Goal: Navigation & Orientation: Find specific page/section

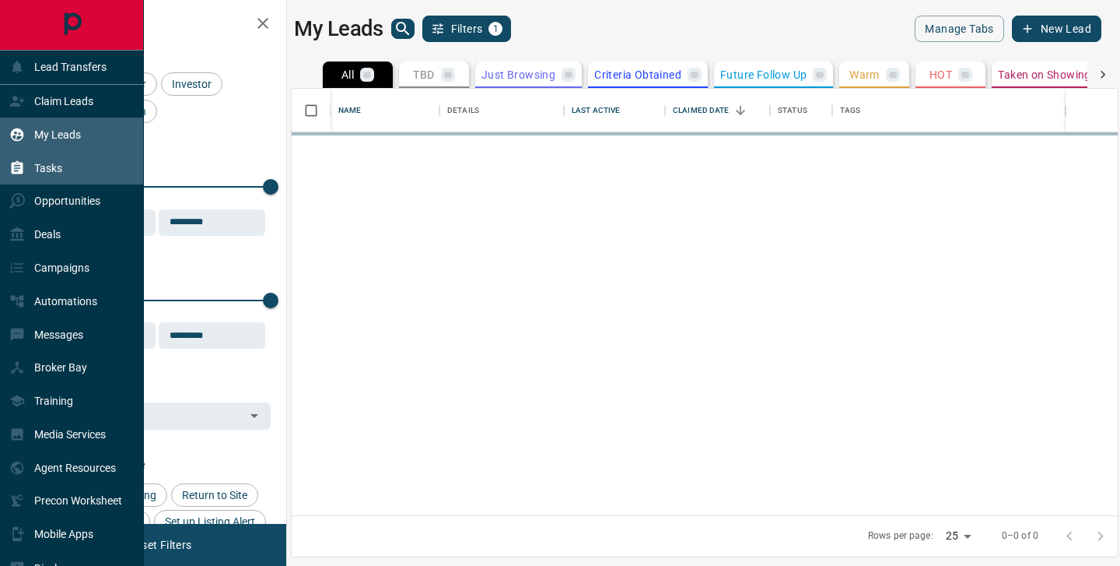
click at [30, 164] on div "Tasks" at bounding box center [35, 168] width 53 height 26
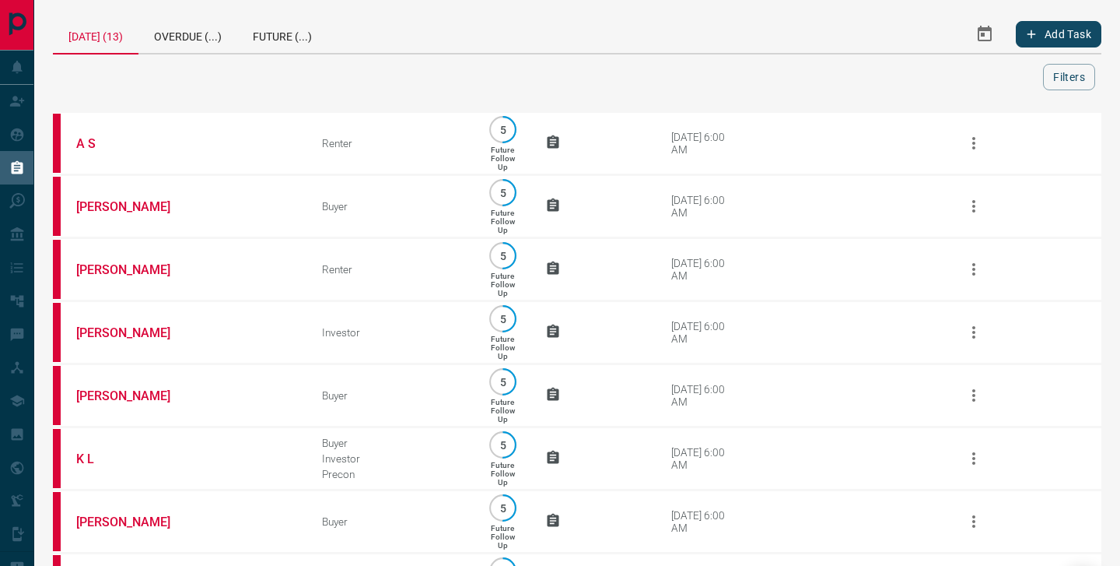
click at [986, 34] on icon "Select Date Range" at bounding box center [985, 34] width 19 height 19
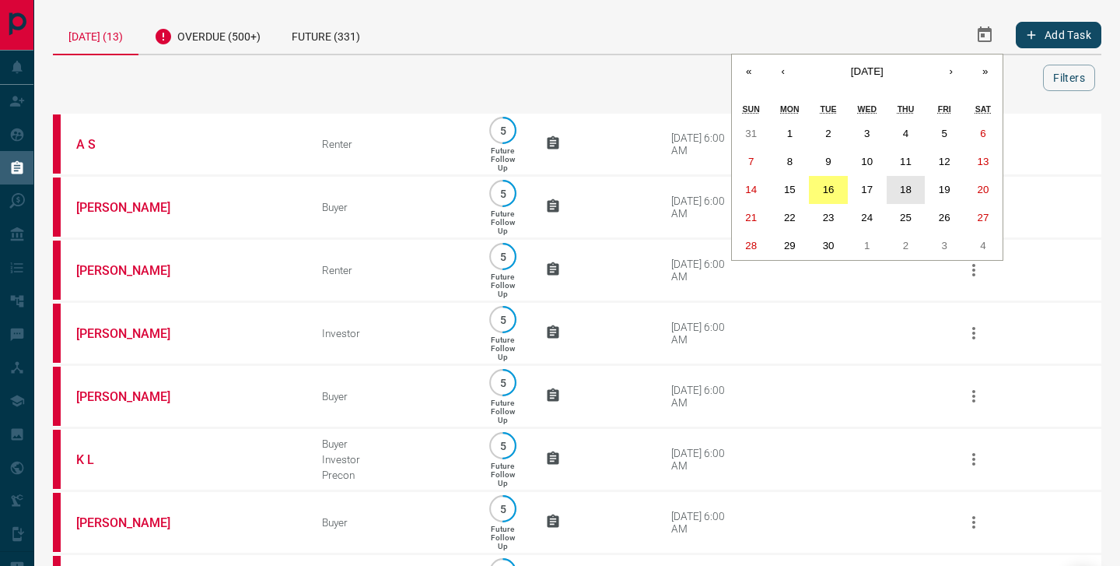
click at [903, 192] on abbr "18" at bounding box center [906, 190] width 12 height 12
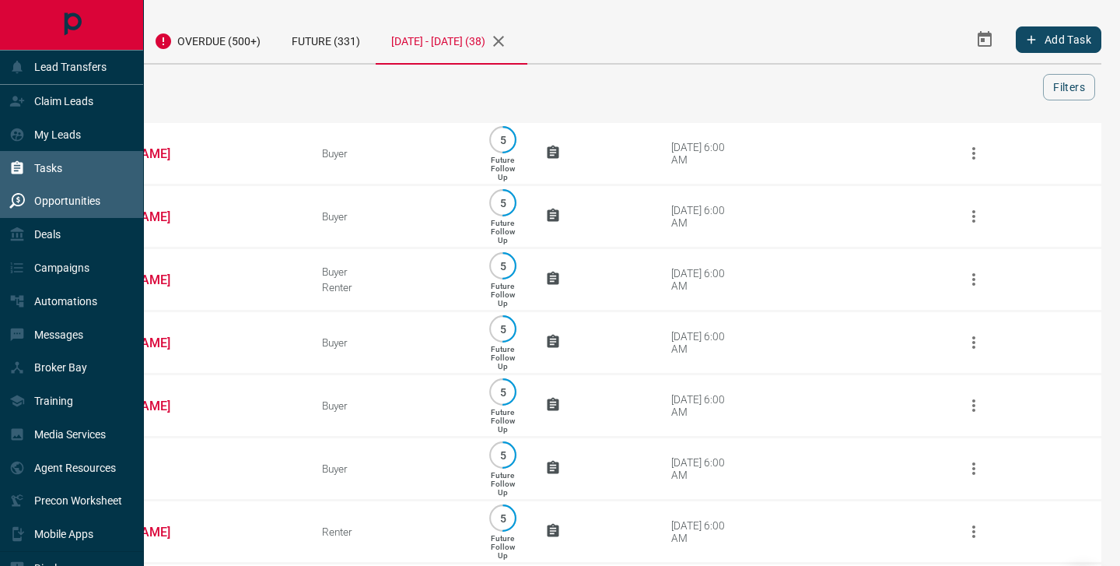
click at [51, 198] on p "Opportunities" at bounding box center [67, 200] width 66 height 12
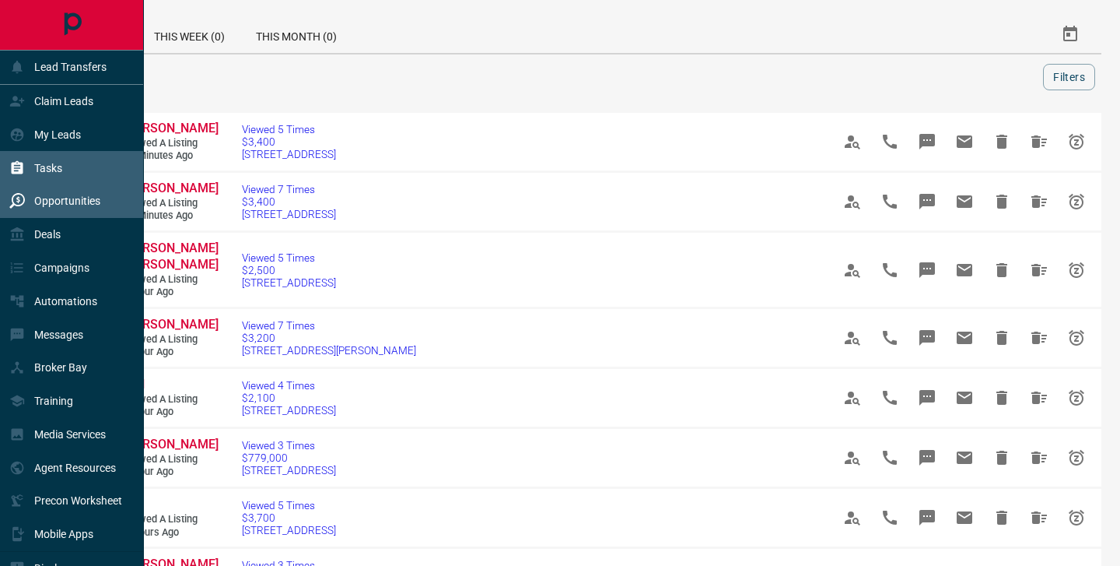
click at [42, 169] on p "Tasks" at bounding box center [48, 168] width 28 height 12
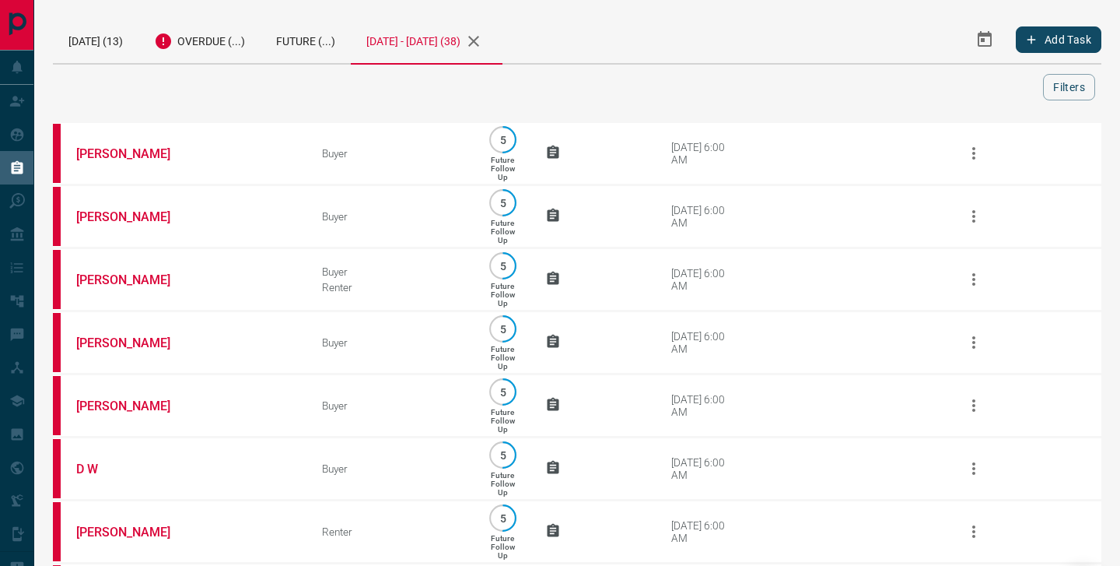
click at [993, 39] on icon "Select Date Range" at bounding box center [985, 39] width 19 height 19
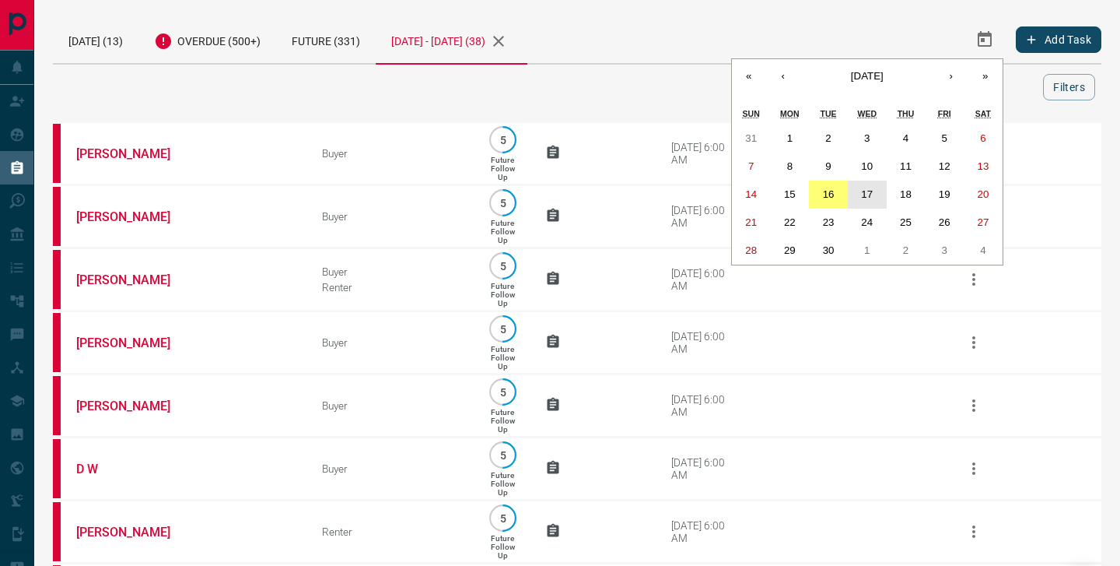
click at [865, 197] on abbr "17" at bounding box center [867, 194] width 12 height 12
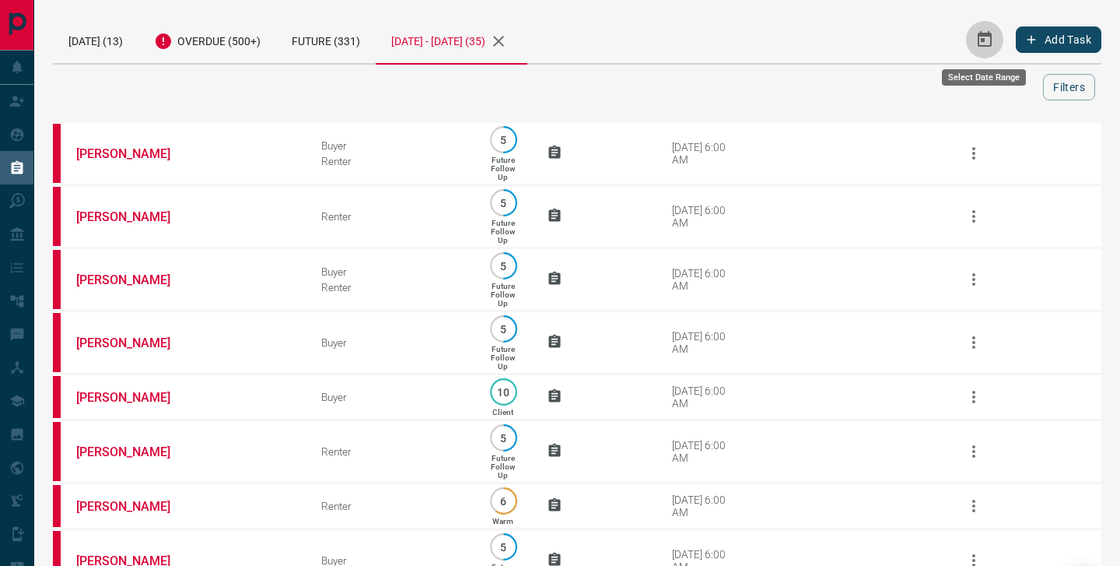
click at [987, 38] on icon "Select Date Range" at bounding box center [985, 39] width 19 height 19
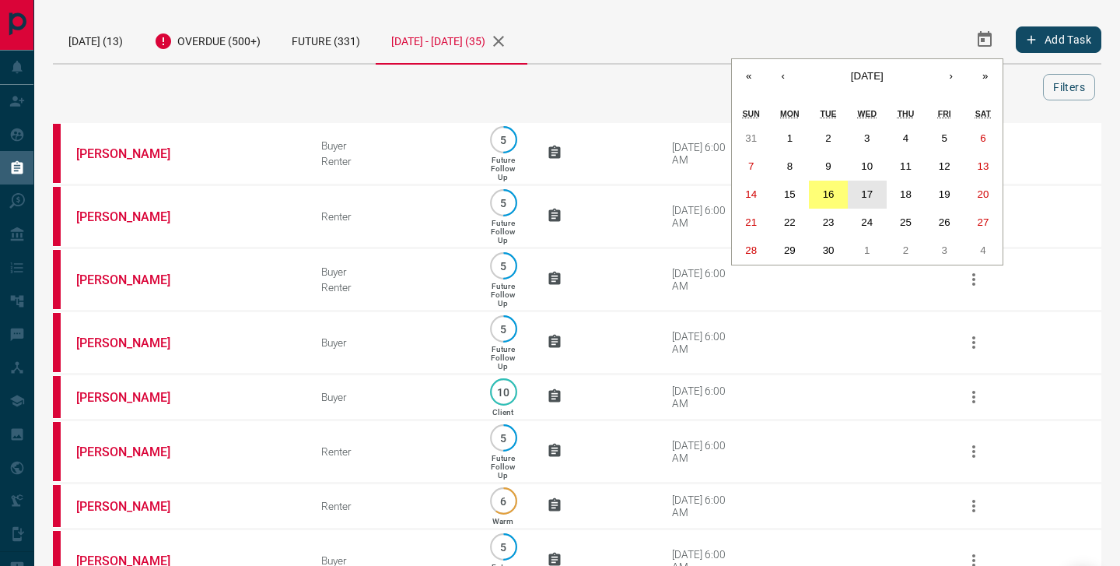
click at [865, 191] on abbr "17" at bounding box center [867, 194] width 12 height 12
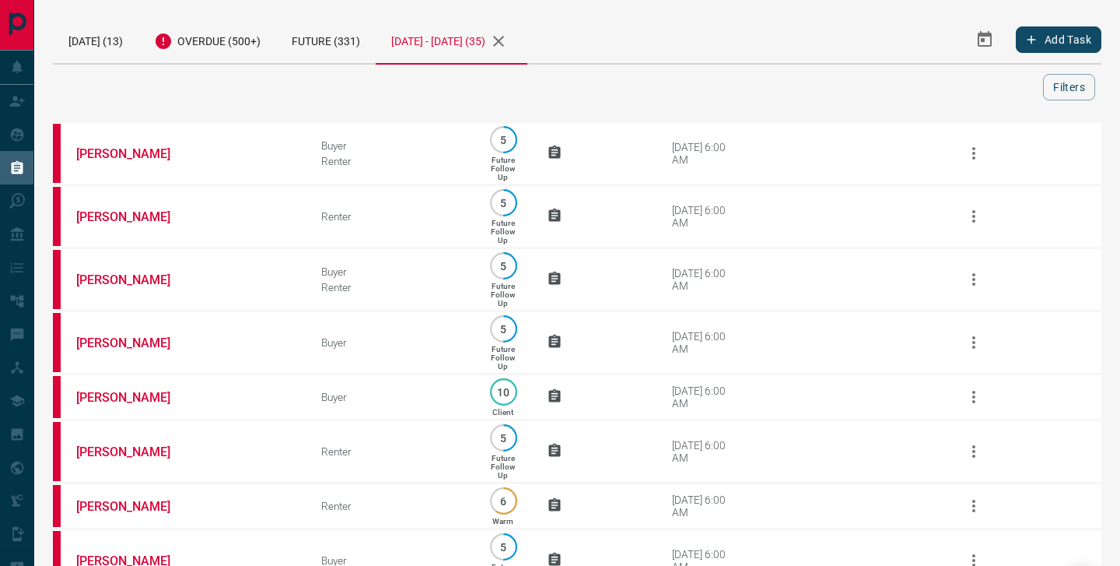
click at [987, 40] on icon "Select Date Range" at bounding box center [985, 39] width 19 height 19
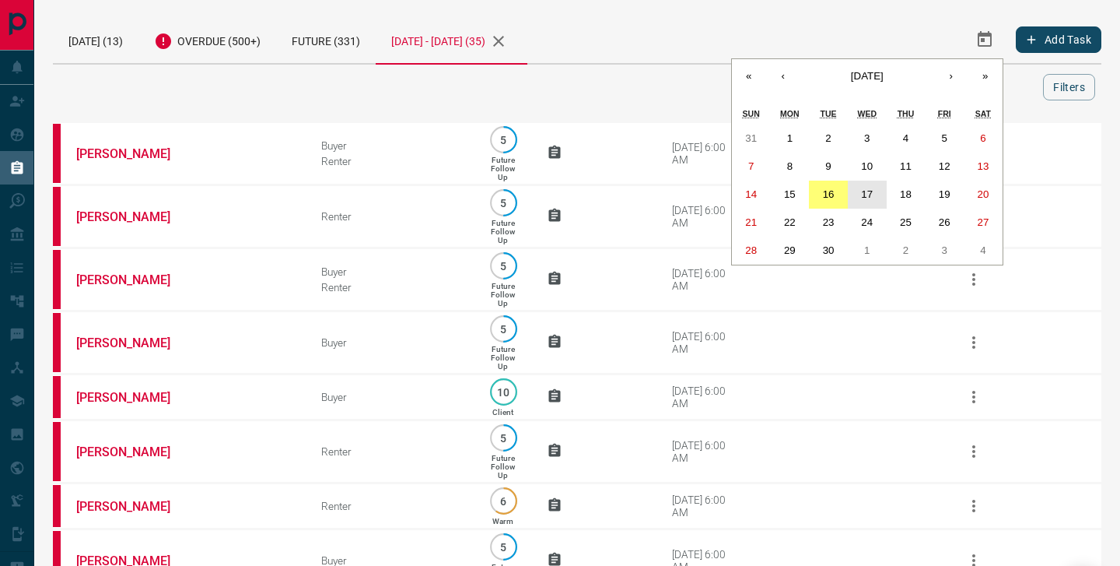
click at [864, 196] on abbr "17" at bounding box center [867, 194] width 12 height 12
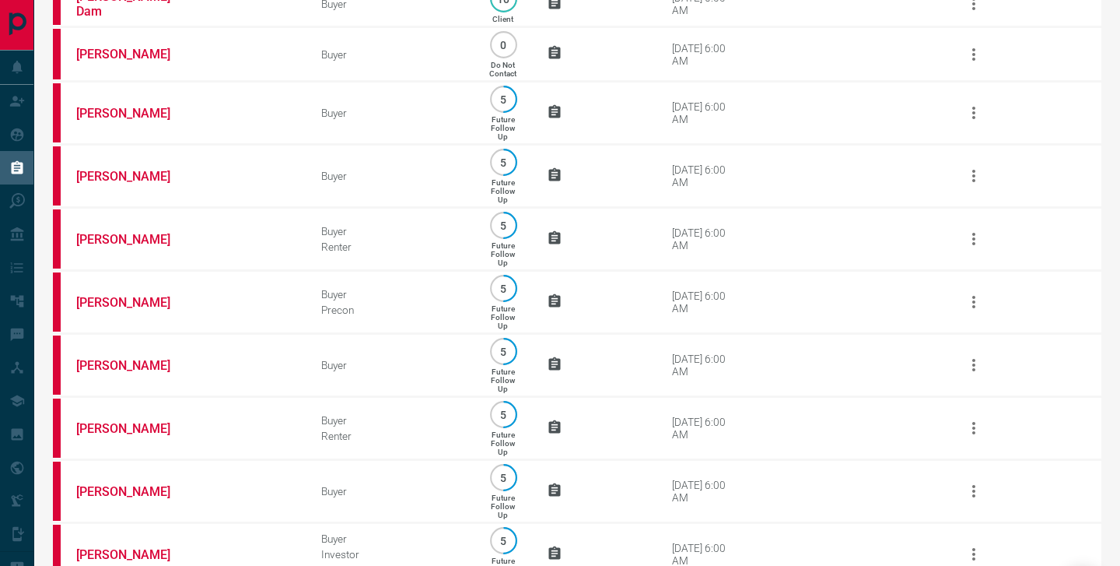
scroll to position [1781, 0]
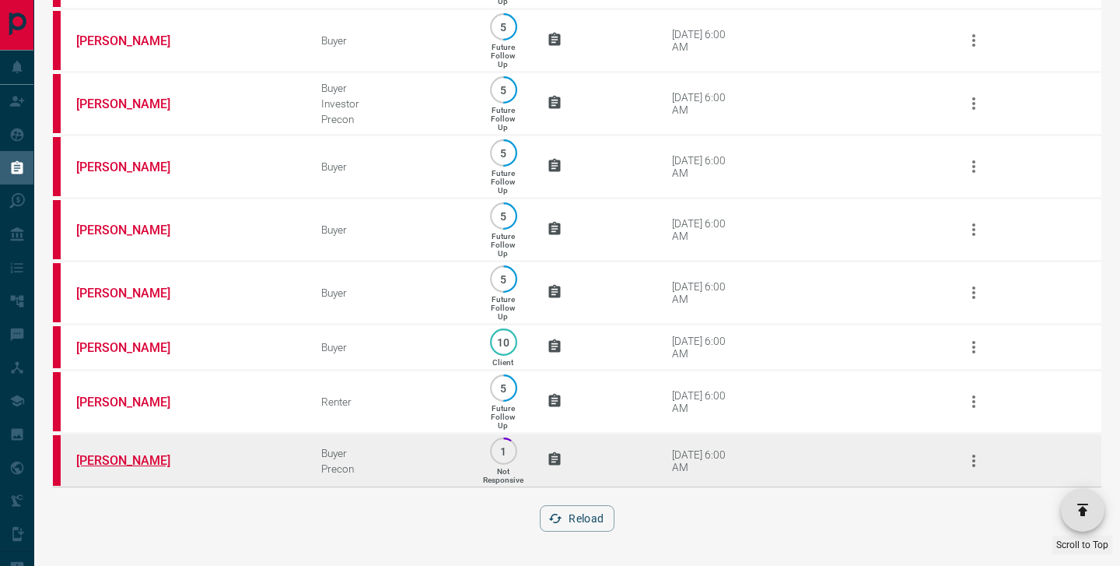
click at [110, 463] on link "[PERSON_NAME]" at bounding box center [134, 460] width 117 height 15
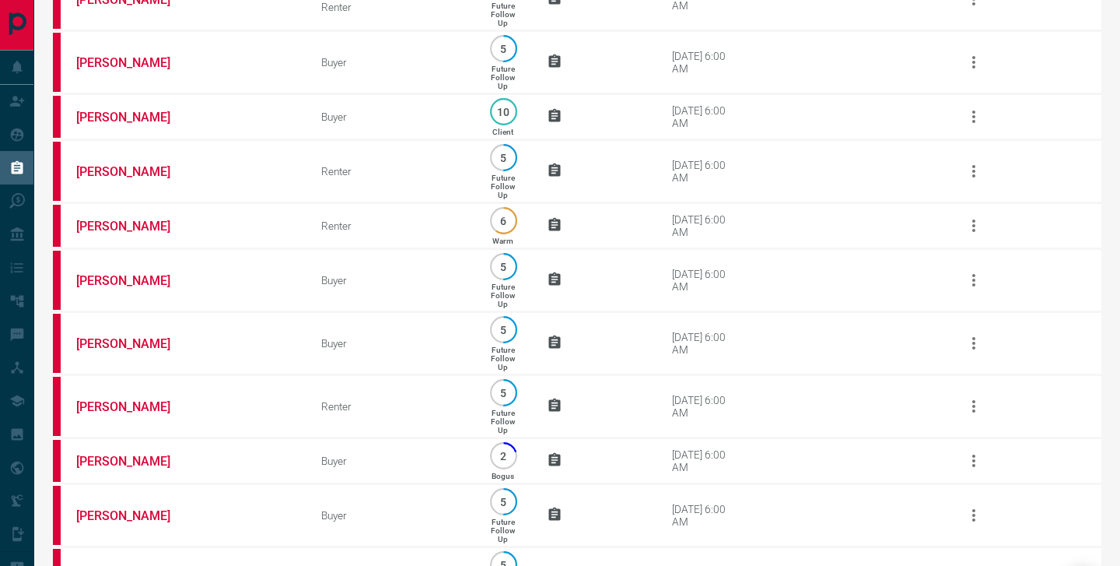
scroll to position [0, 0]
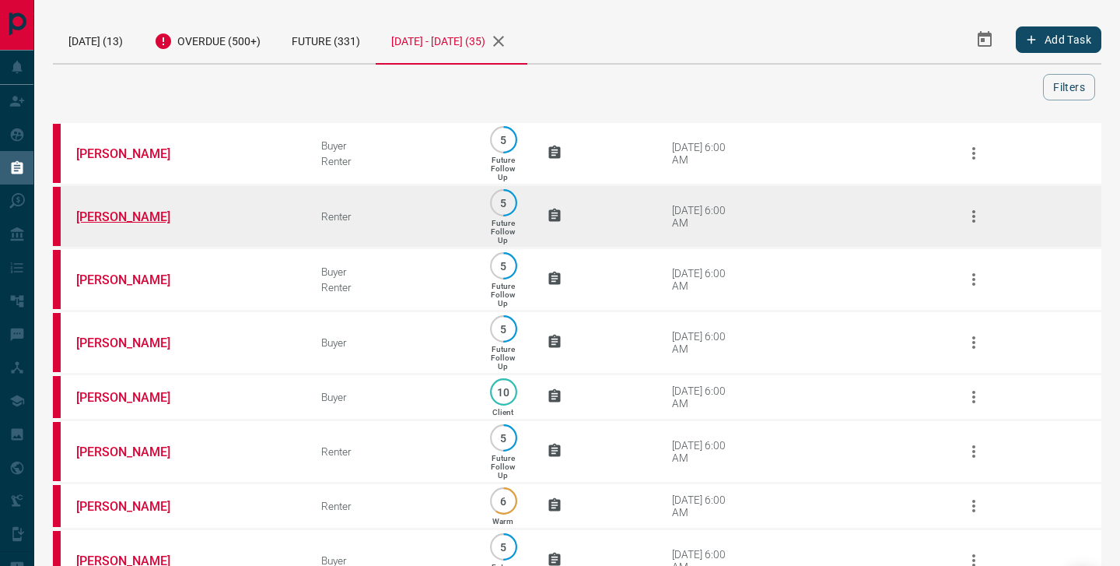
click at [100, 219] on link "[PERSON_NAME]" at bounding box center [134, 216] width 117 height 15
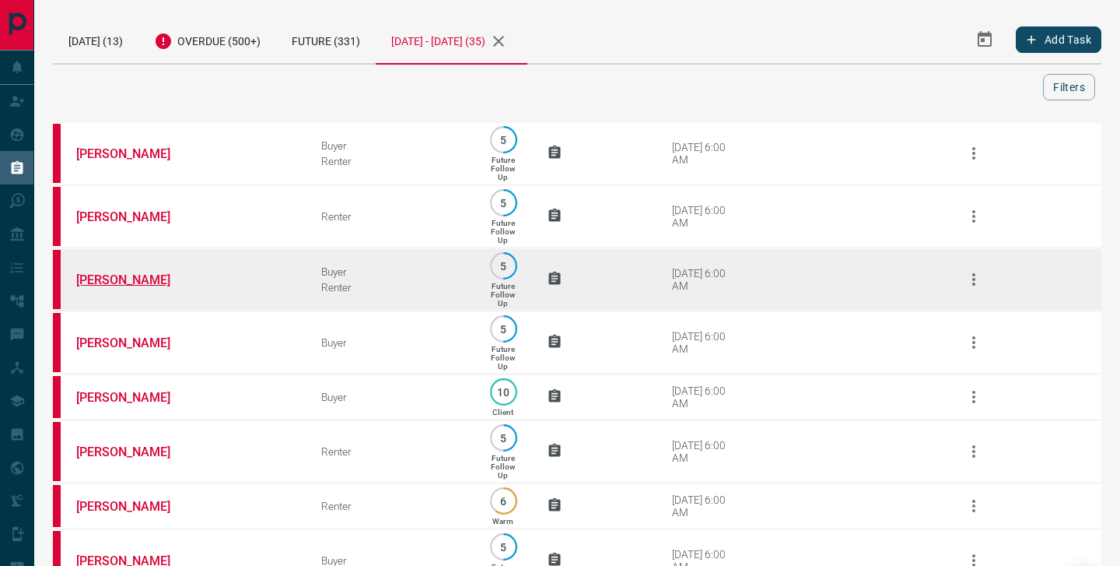
click at [105, 287] on link "[PERSON_NAME]" at bounding box center [134, 279] width 117 height 15
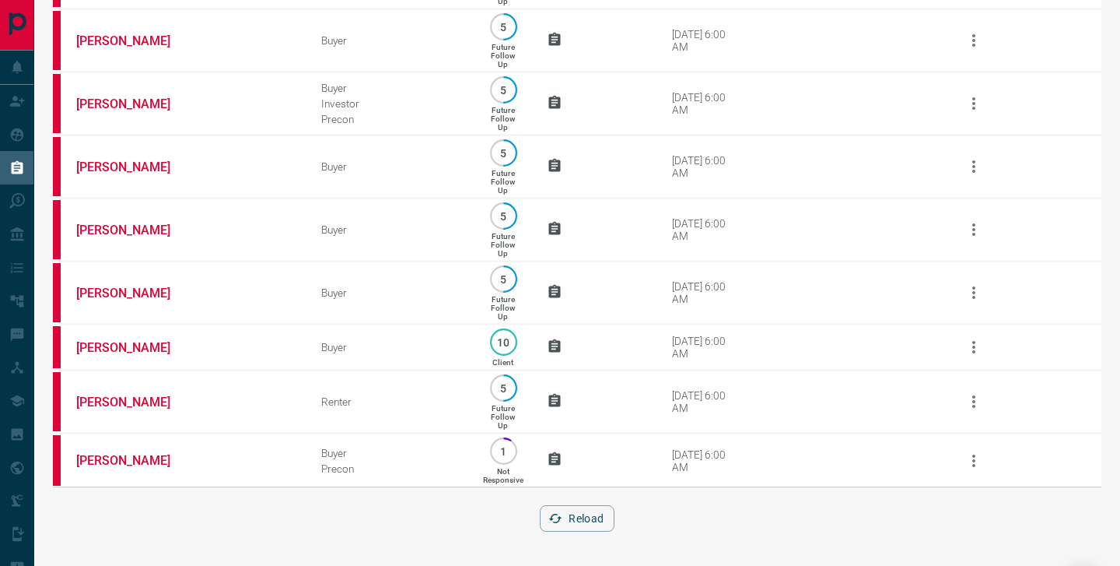
scroll to position [1781, 0]
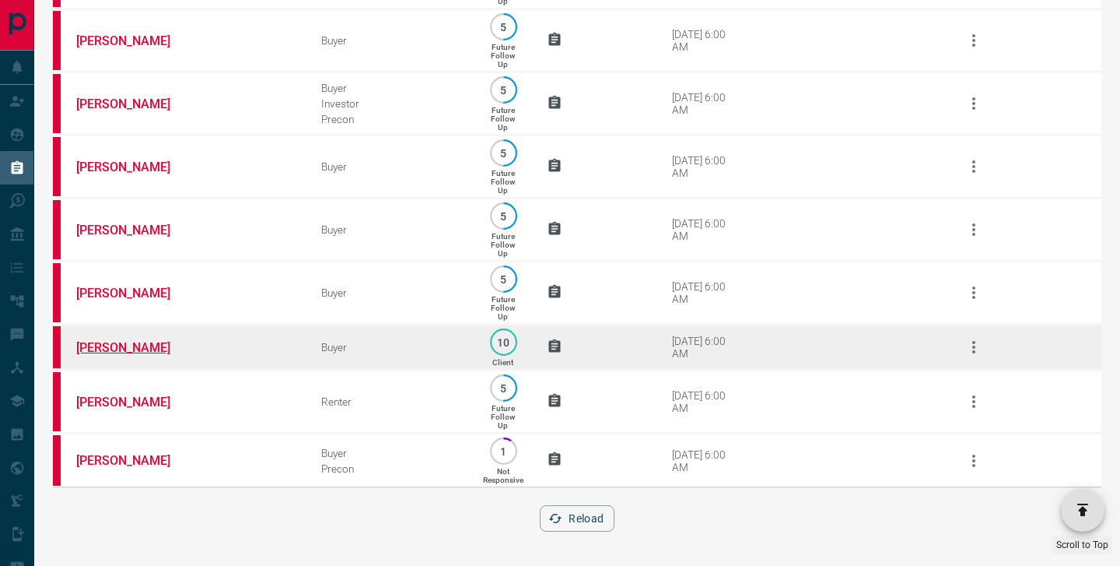
click at [124, 343] on link "[PERSON_NAME]" at bounding box center [134, 347] width 117 height 15
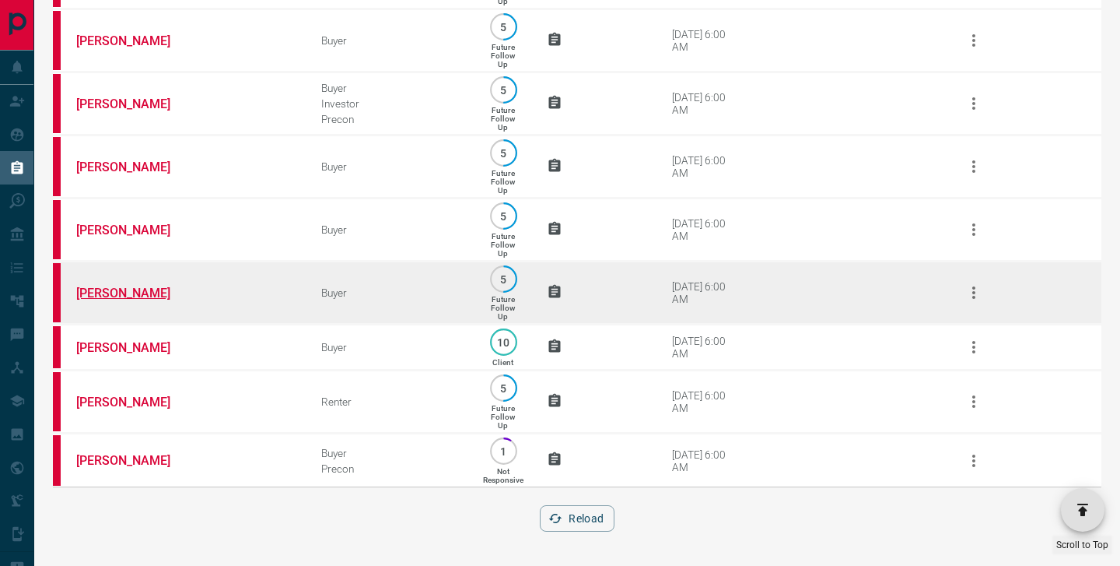
click at [114, 289] on link "[PERSON_NAME]" at bounding box center [134, 292] width 117 height 15
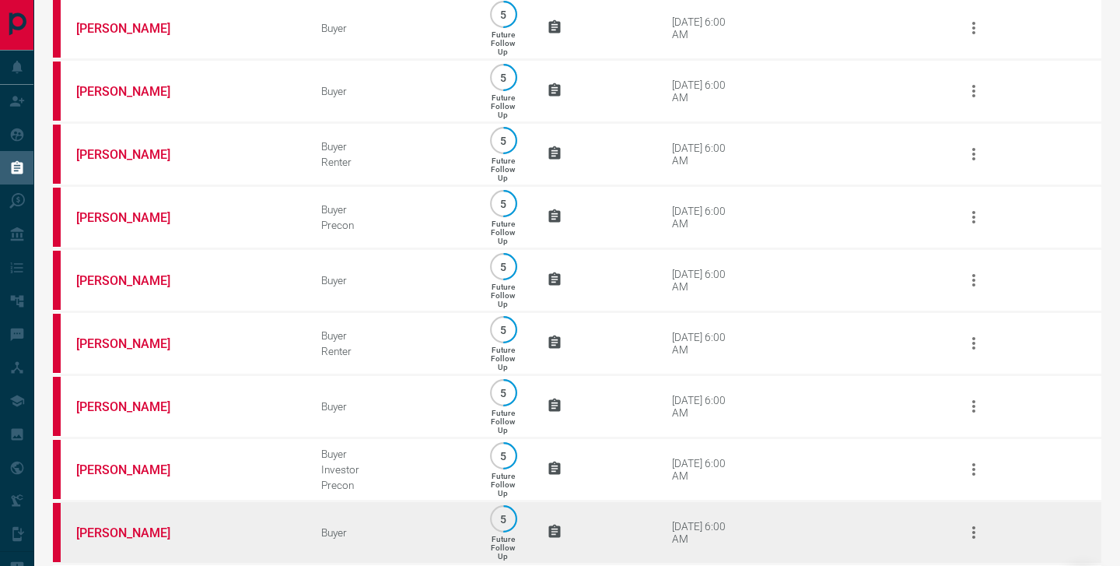
scroll to position [0, 0]
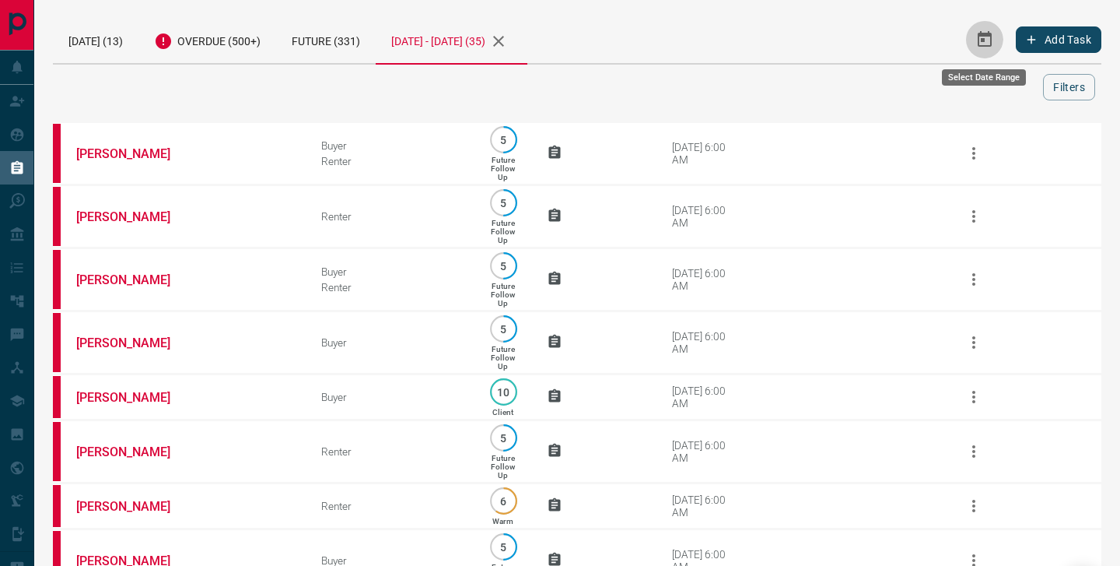
click at [983, 44] on icon "Select Date Range" at bounding box center [985, 39] width 14 height 16
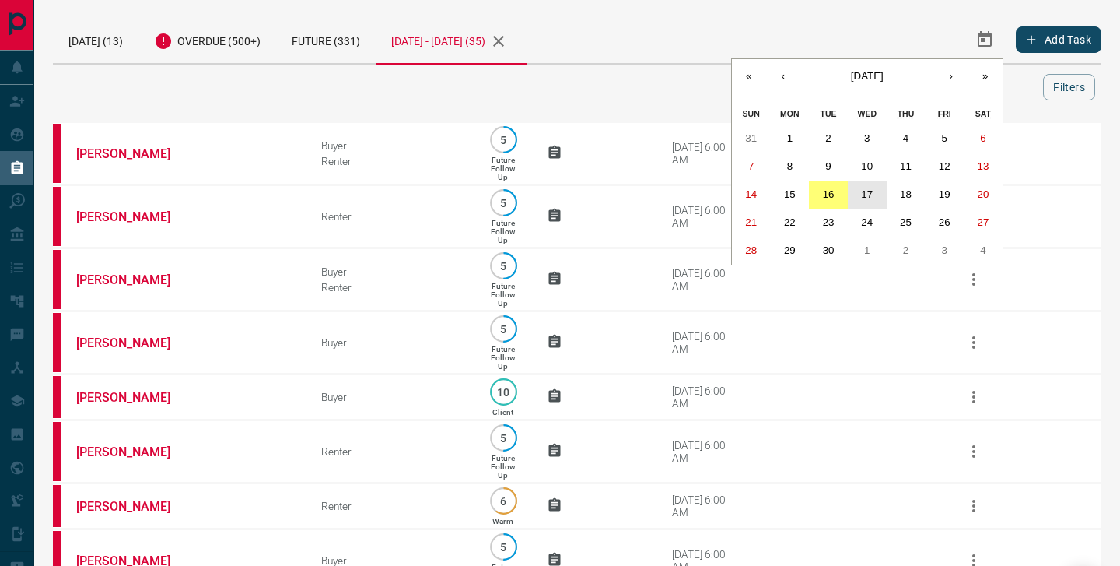
click at [871, 190] on abbr "17" at bounding box center [867, 194] width 12 height 12
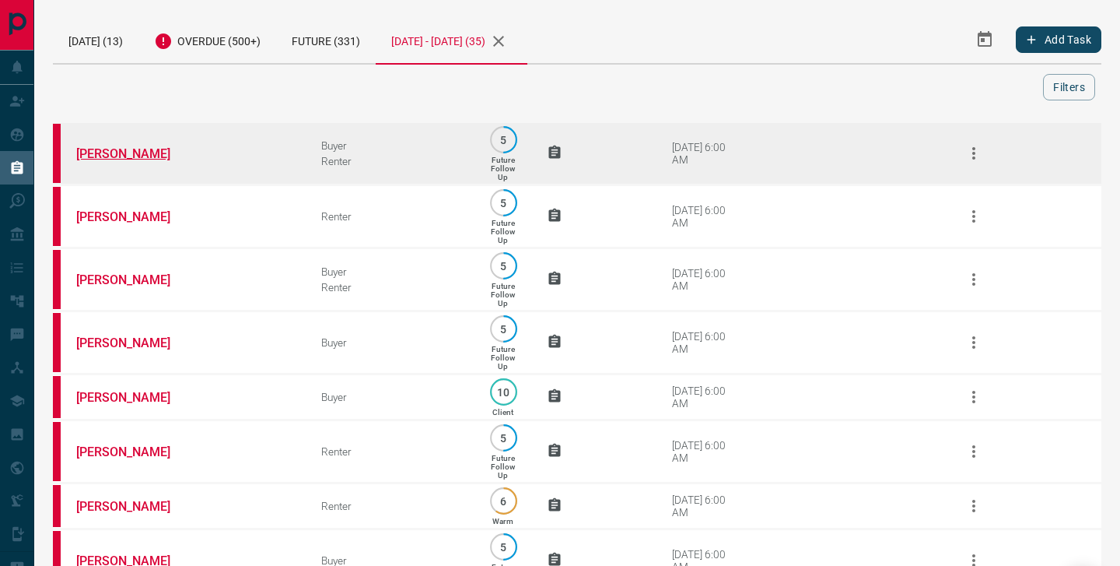
click at [97, 155] on link "[PERSON_NAME]" at bounding box center [134, 153] width 117 height 15
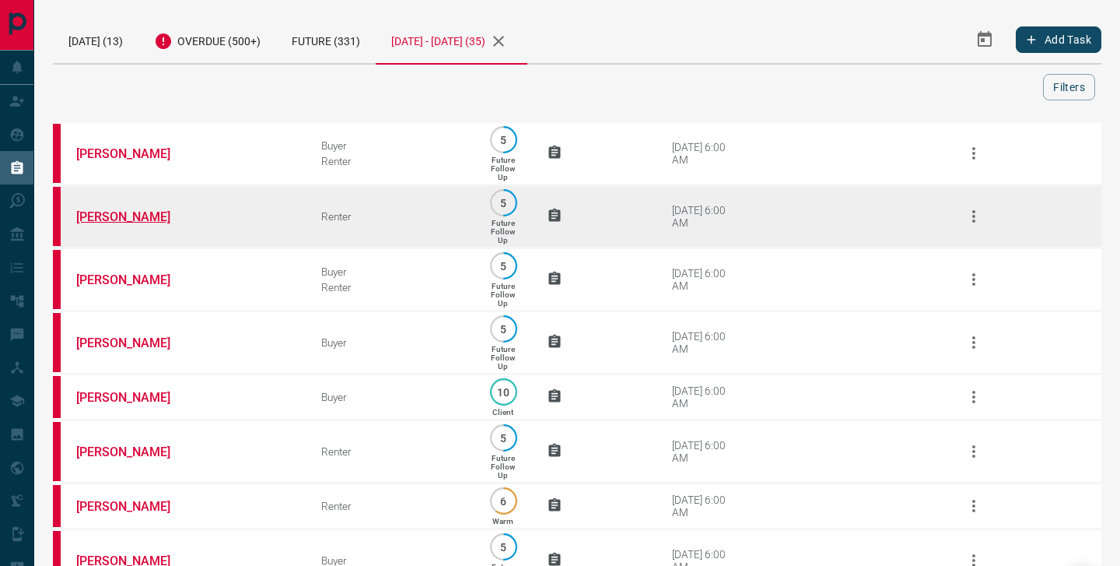
click at [104, 220] on link "[PERSON_NAME]" at bounding box center [134, 216] width 117 height 15
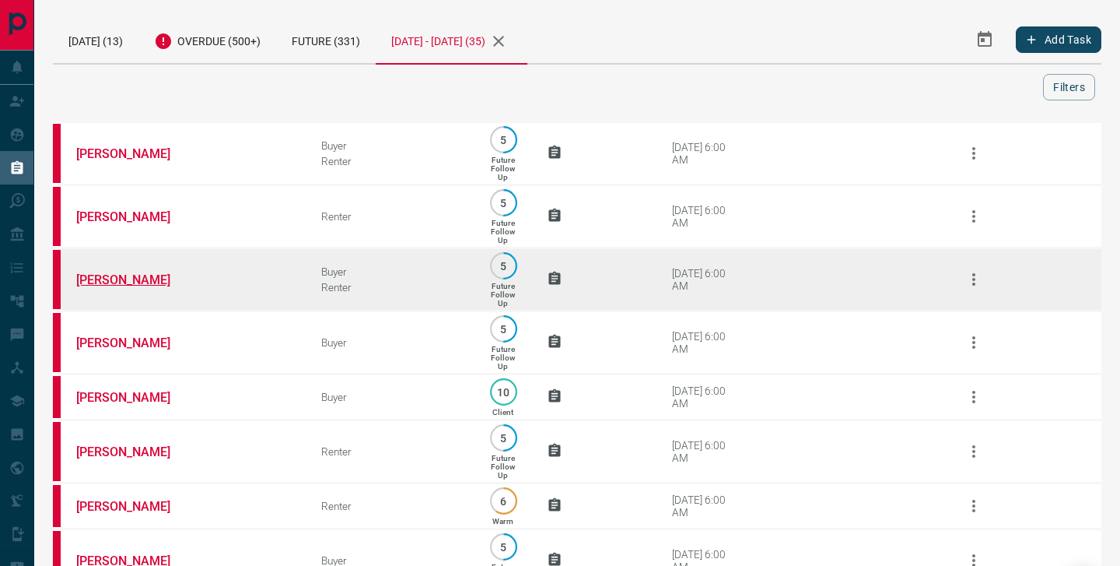
click at [110, 282] on link "[PERSON_NAME]" at bounding box center [134, 279] width 117 height 15
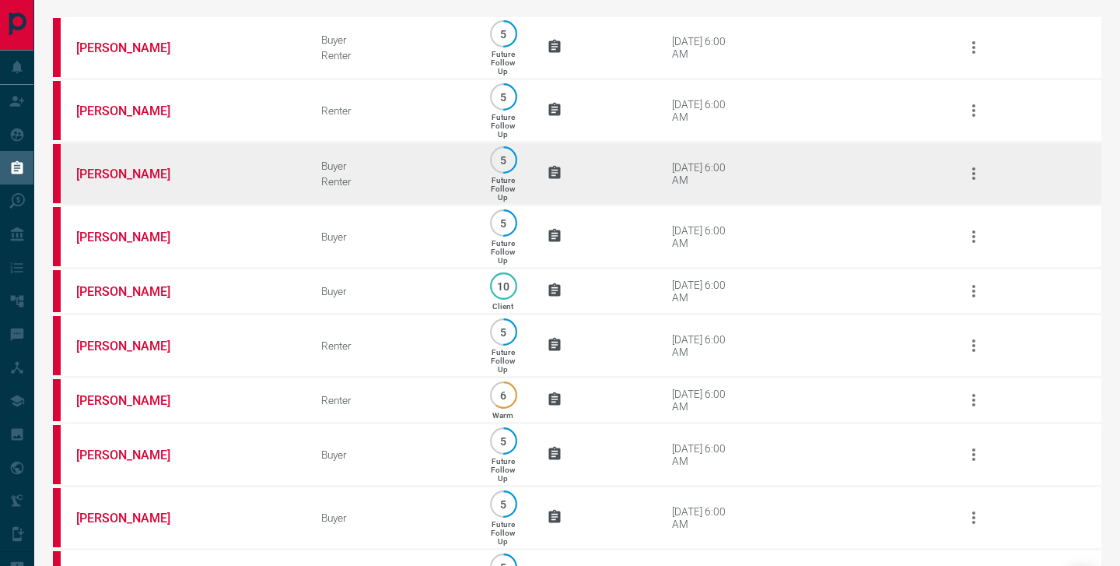
scroll to position [105, 0]
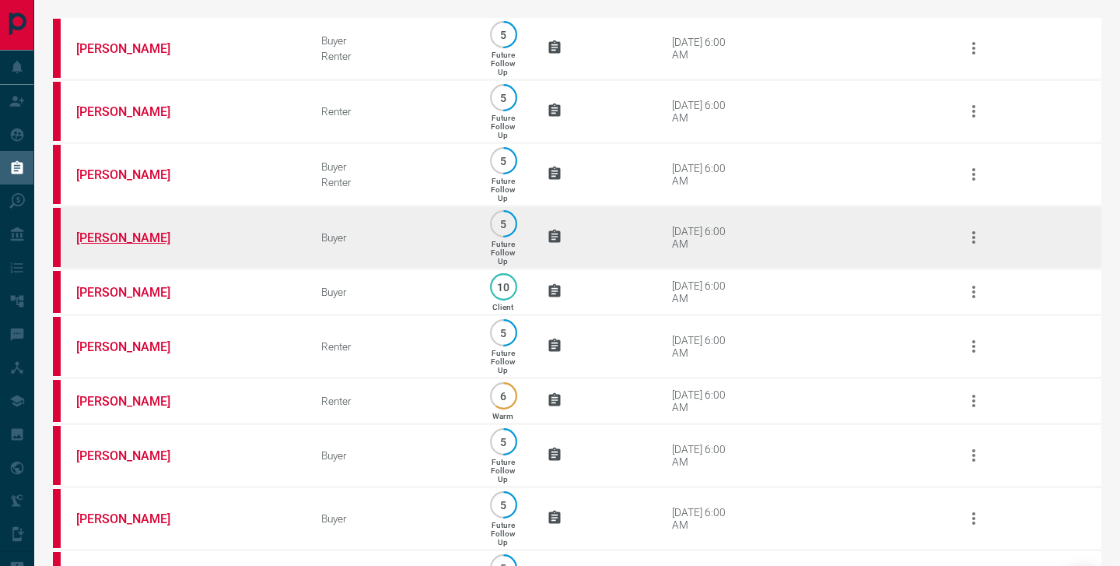
click at [107, 245] on link "[PERSON_NAME]" at bounding box center [134, 237] width 117 height 15
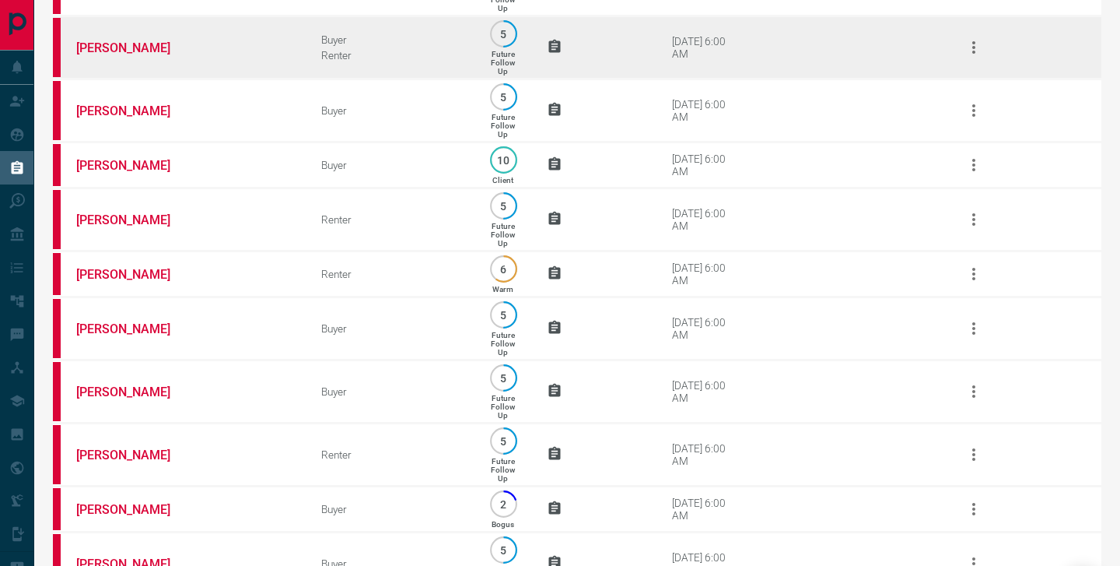
scroll to position [233, 0]
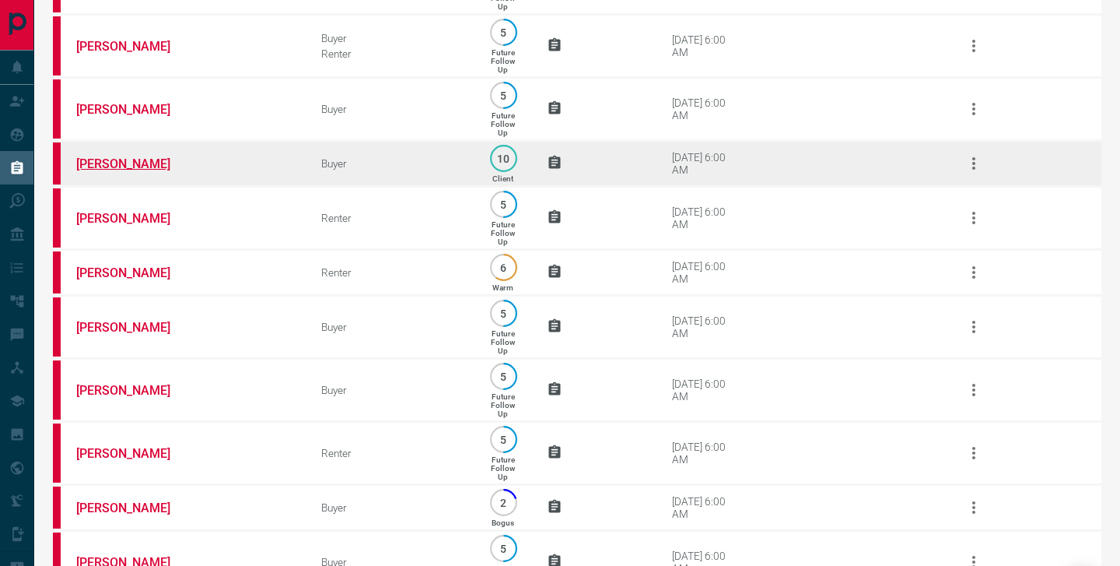
click at [123, 171] on link "[PERSON_NAME]" at bounding box center [134, 163] width 117 height 15
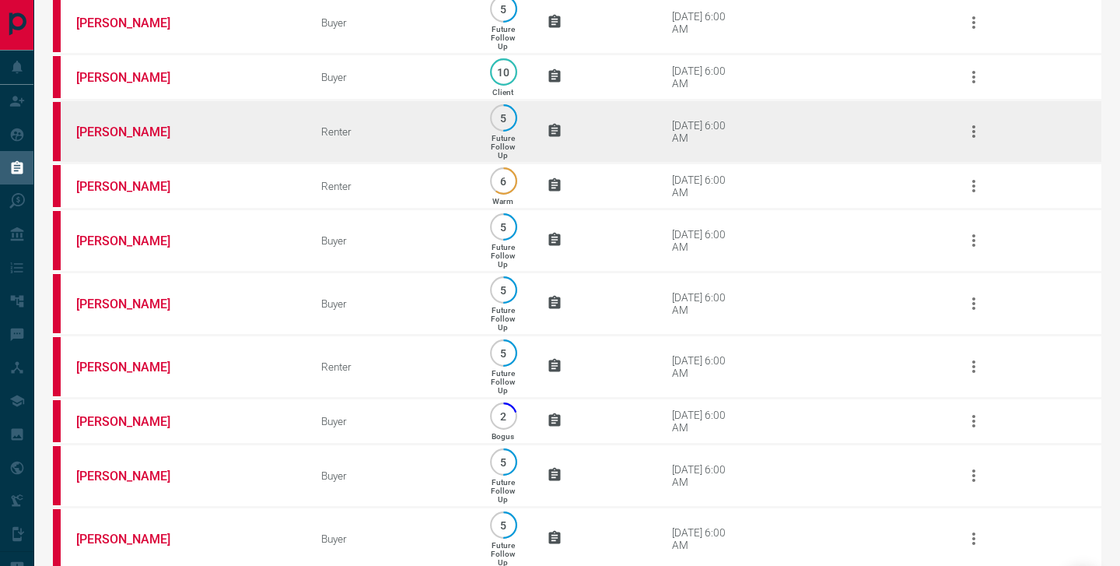
scroll to position [342, 0]
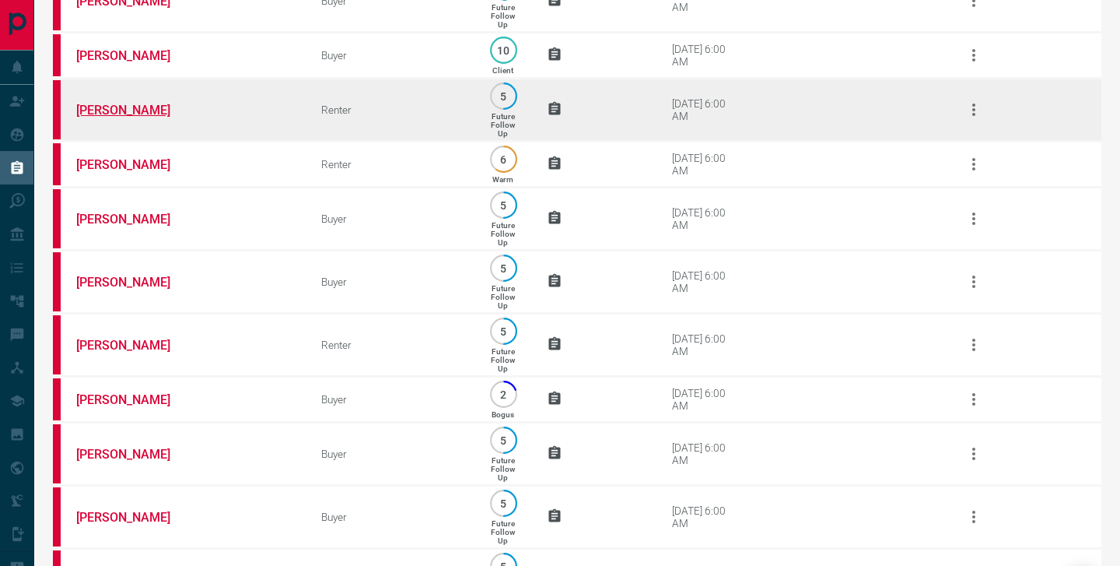
click at [109, 117] on link "[PERSON_NAME]" at bounding box center [134, 110] width 117 height 15
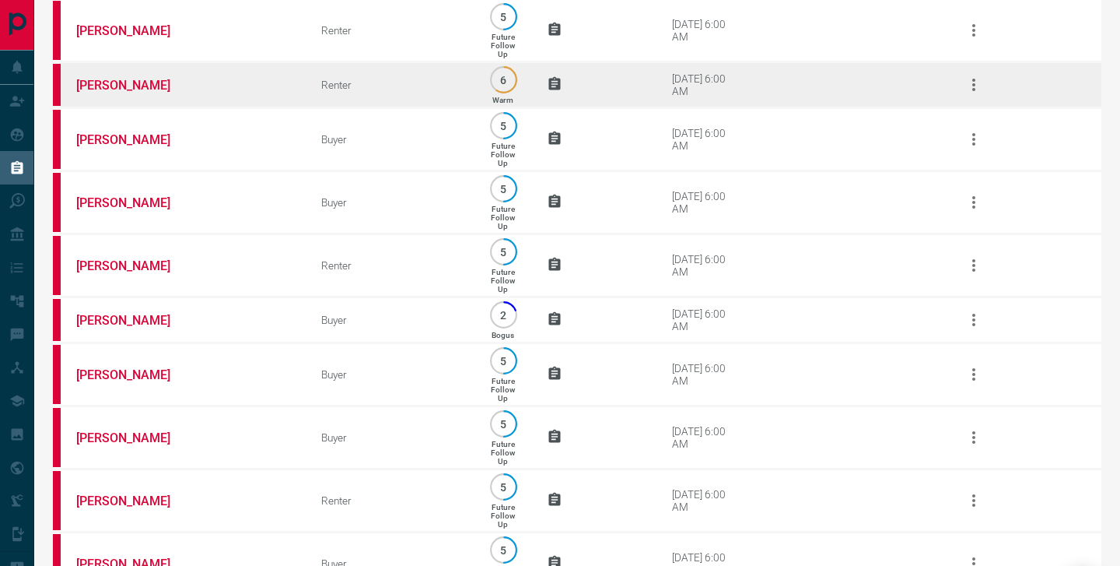
scroll to position [422, 0]
click at [123, 92] on link "[PERSON_NAME]" at bounding box center [134, 84] width 117 height 15
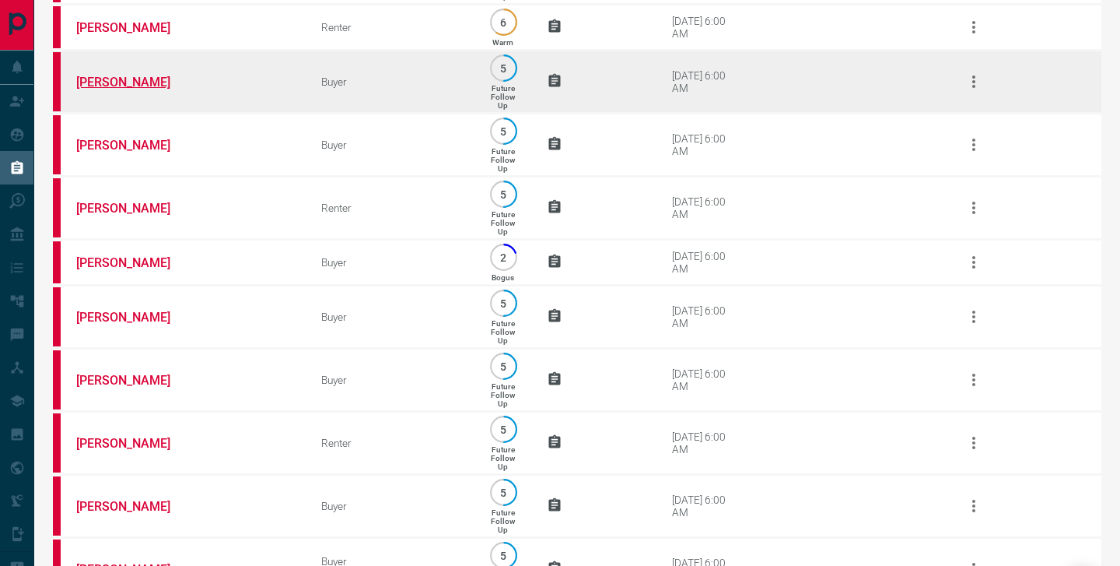
scroll to position [480, 0]
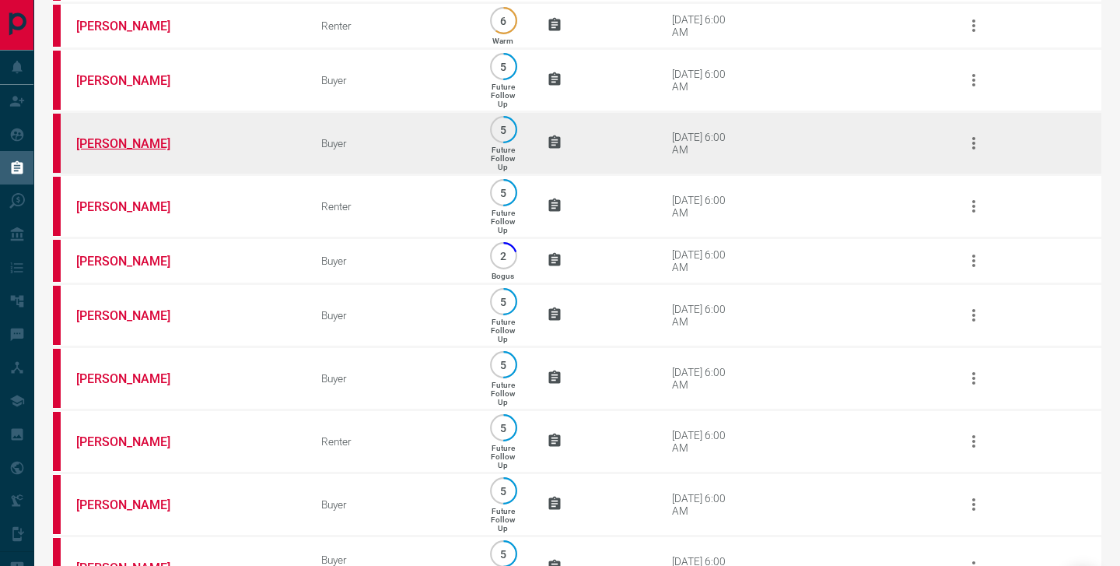
click at [112, 151] on link "[PERSON_NAME]" at bounding box center [134, 143] width 117 height 15
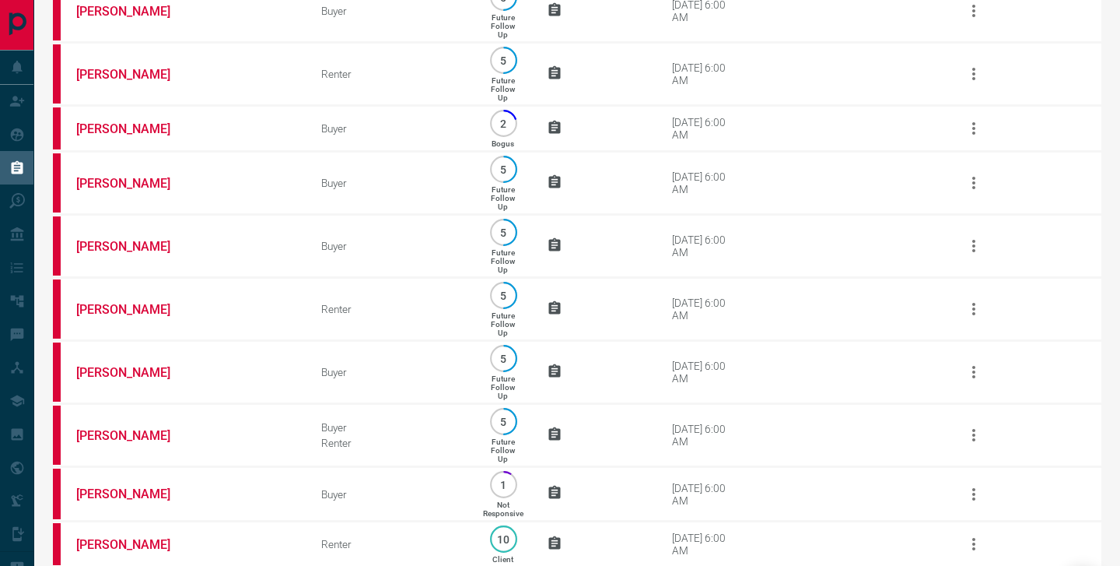
scroll to position [613, 0]
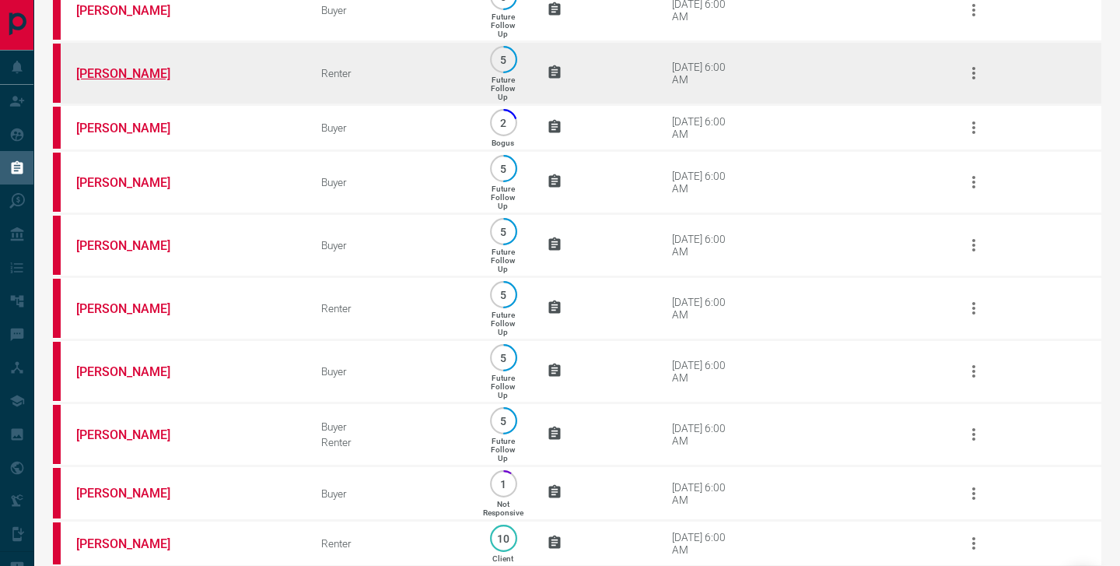
click at [117, 81] on link "[PERSON_NAME]" at bounding box center [134, 73] width 117 height 15
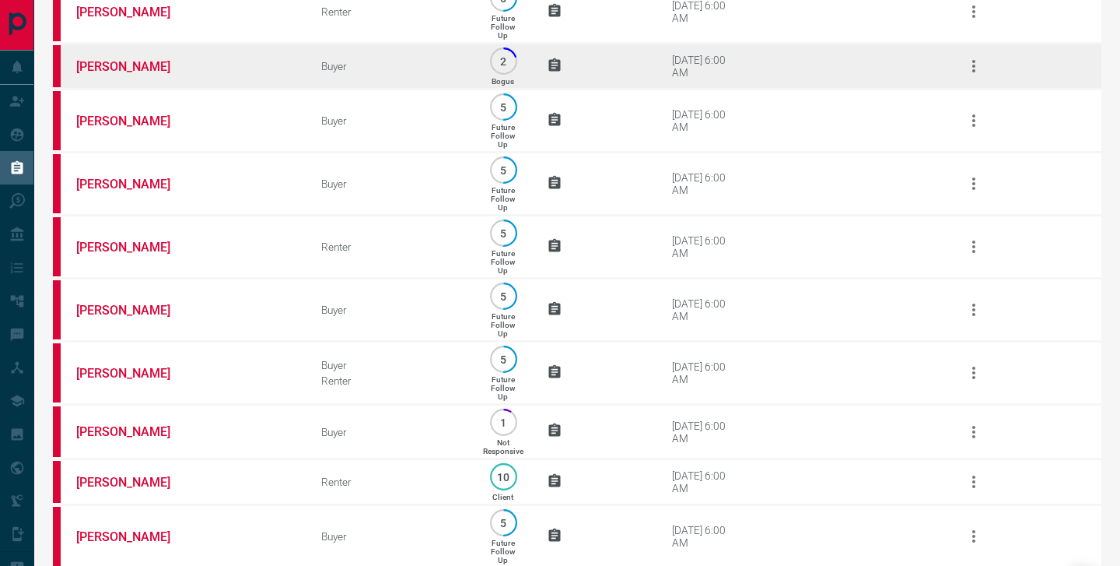
scroll to position [676, 0]
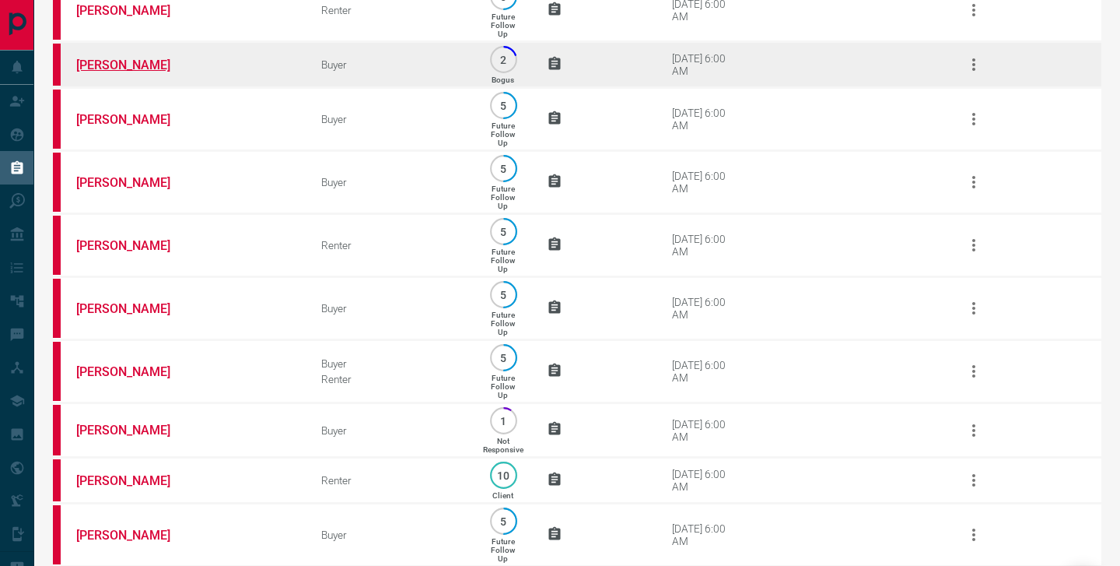
click at [117, 72] on link "[PERSON_NAME]" at bounding box center [134, 65] width 117 height 15
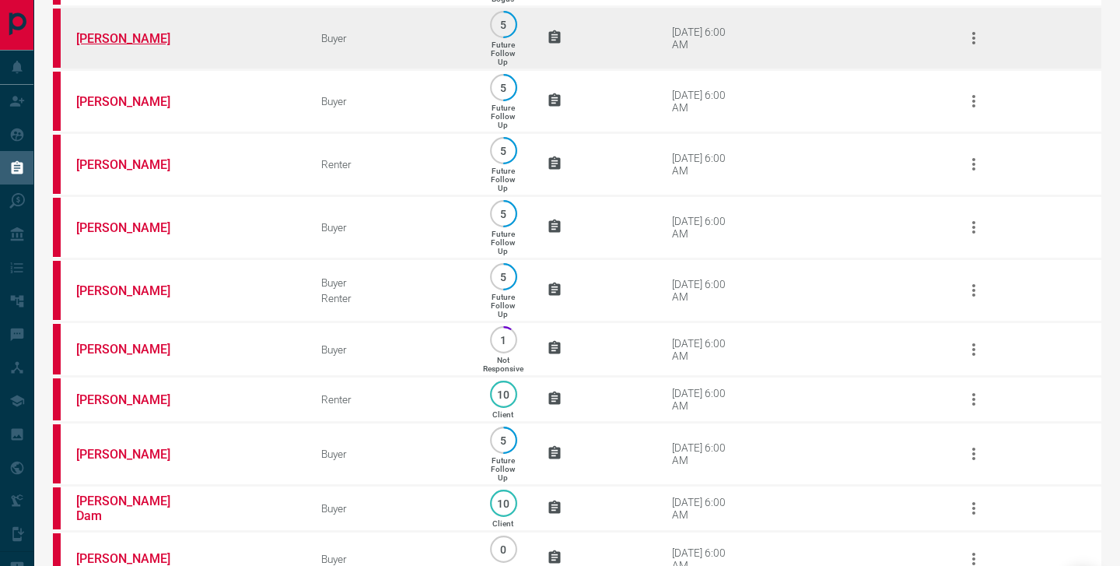
click at [111, 46] on link "[PERSON_NAME]" at bounding box center [134, 38] width 117 height 15
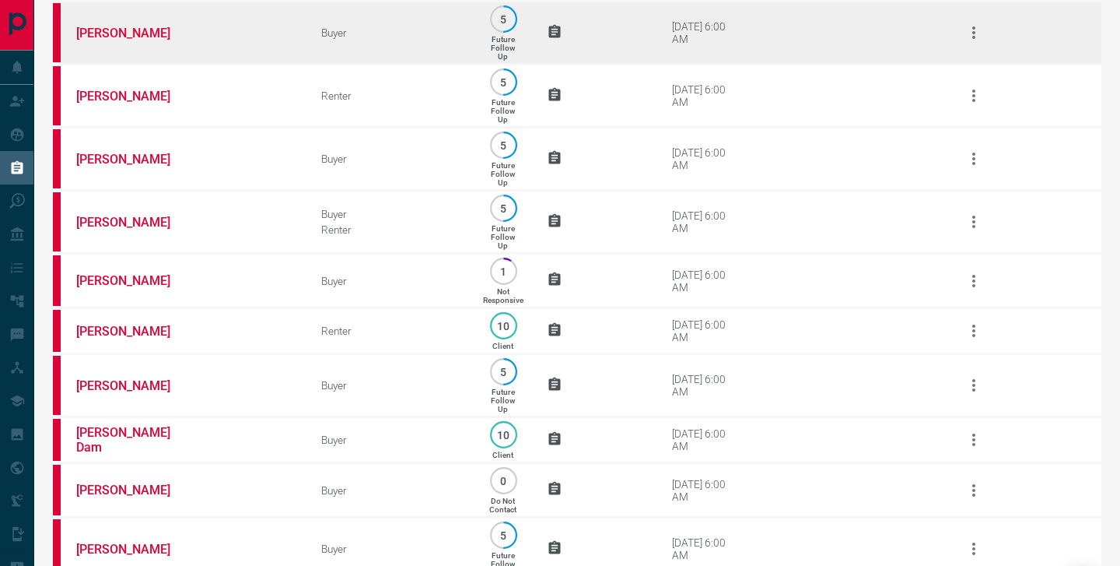
scroll to position [782, 0]
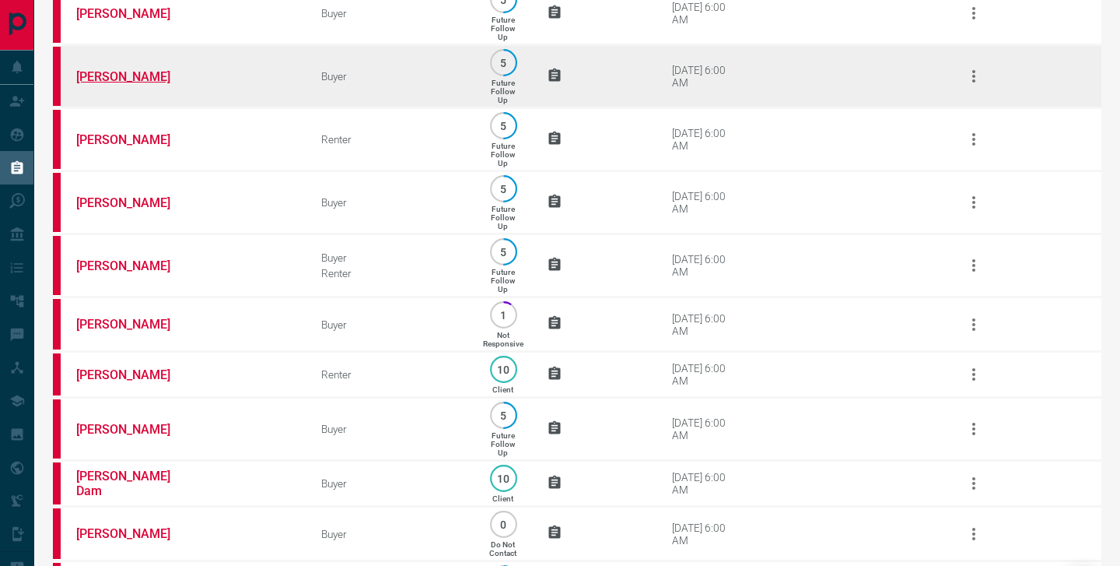
click at [134, 84] on link "[PERSON_NAME]" at bounding box center [134, 76] width 117 height 15
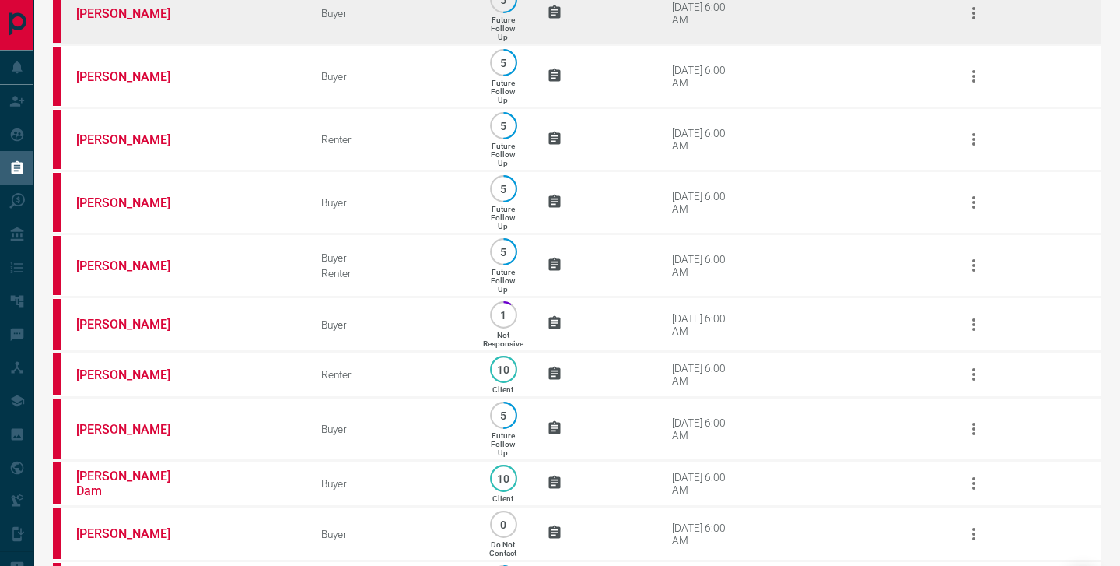
scroll to position [870, 0]
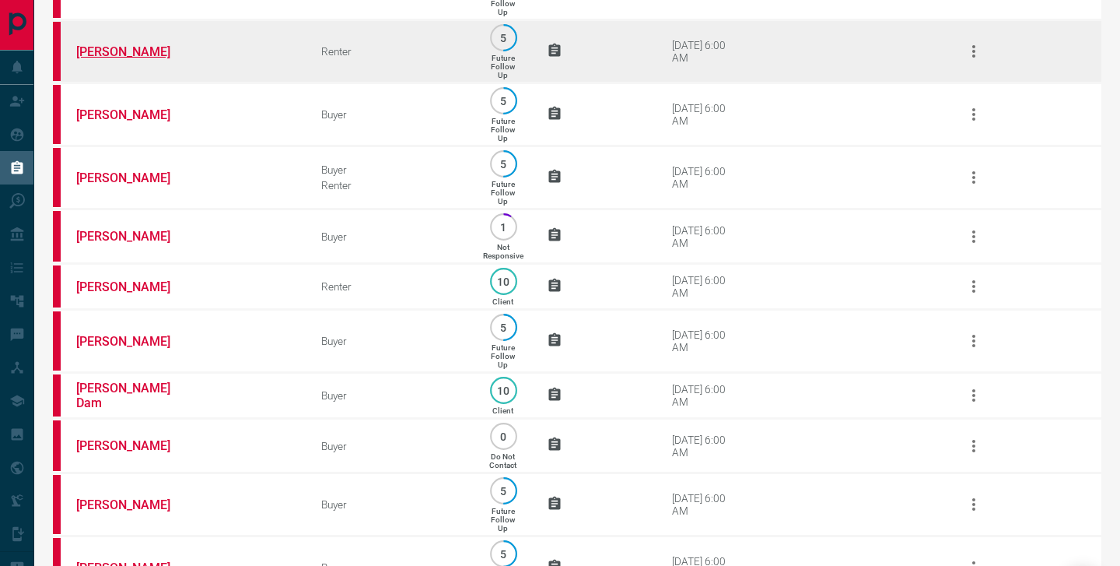
click at [131, 59] on link "[PERSON_NAME]" at bounding box center [134, 51] width 117 height 15
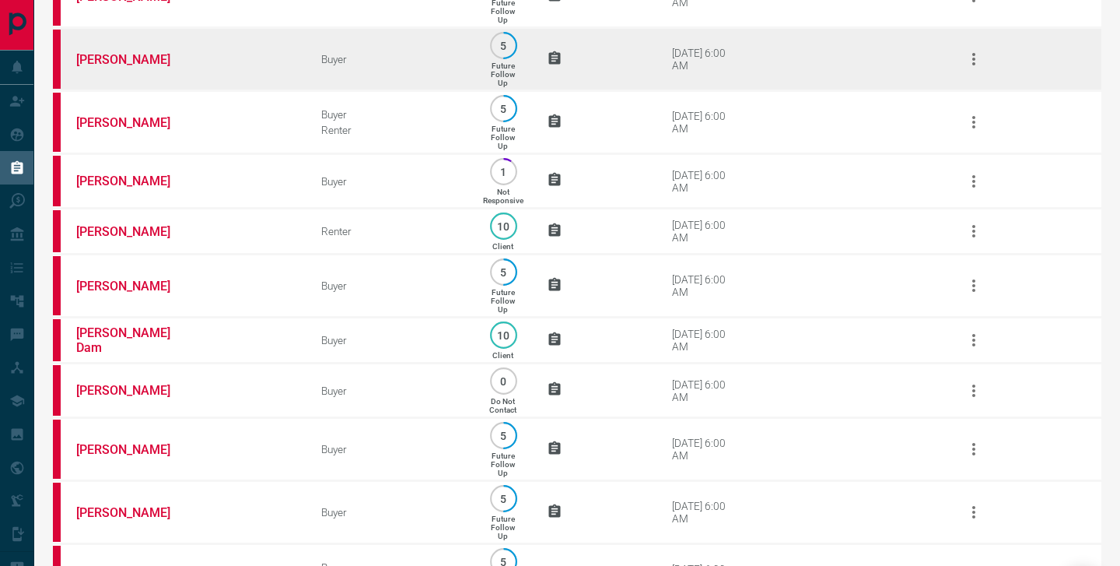
scroll to position [934, 0]
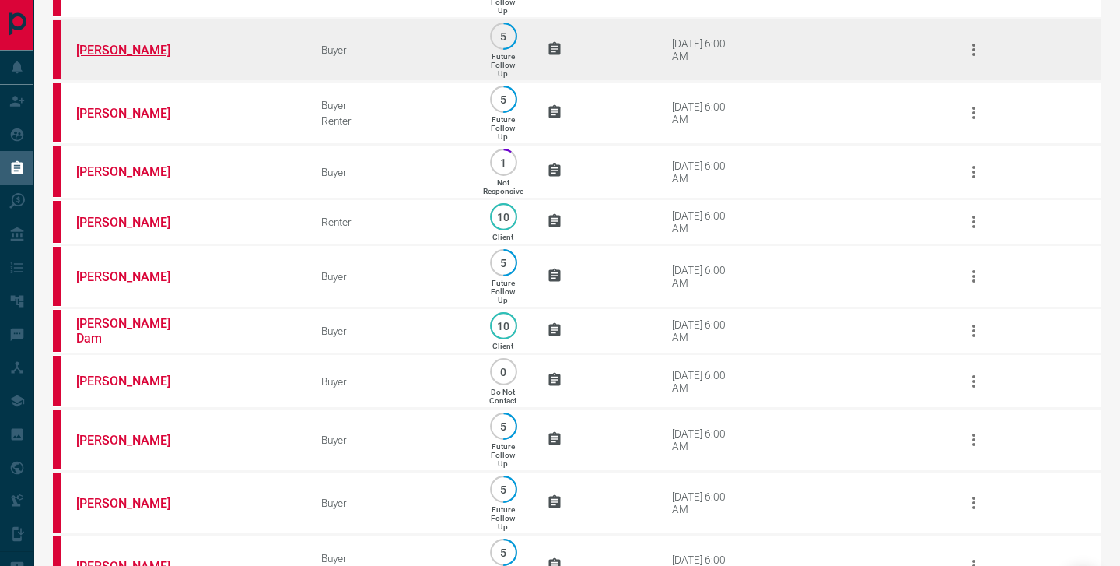
click at [99, 58] on link "[PERSON_NAME]" at bounding box center [134, 50] width 117 height 15
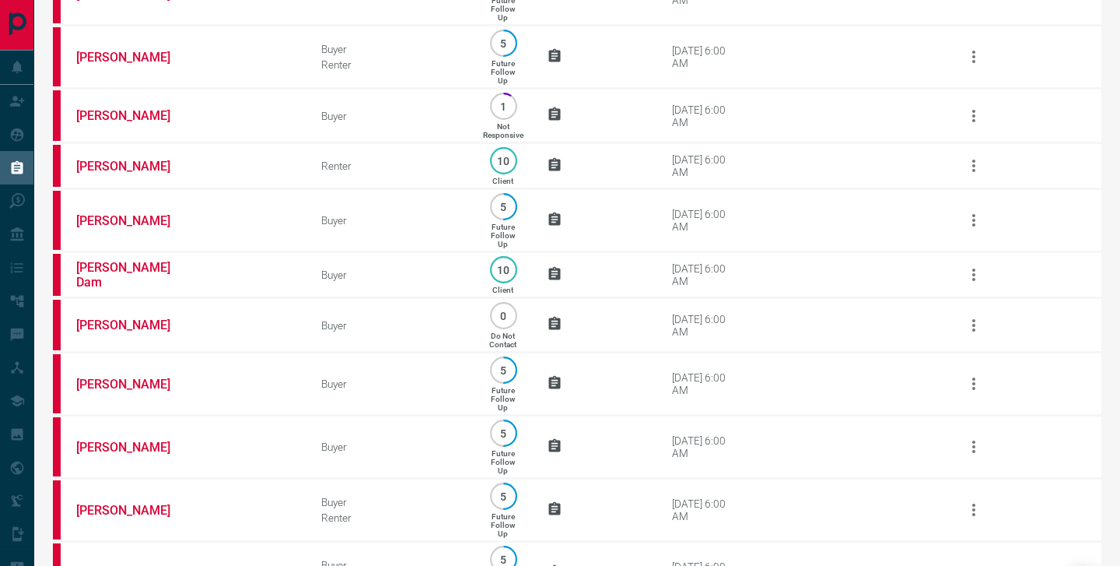
scroll to position [996, 0]
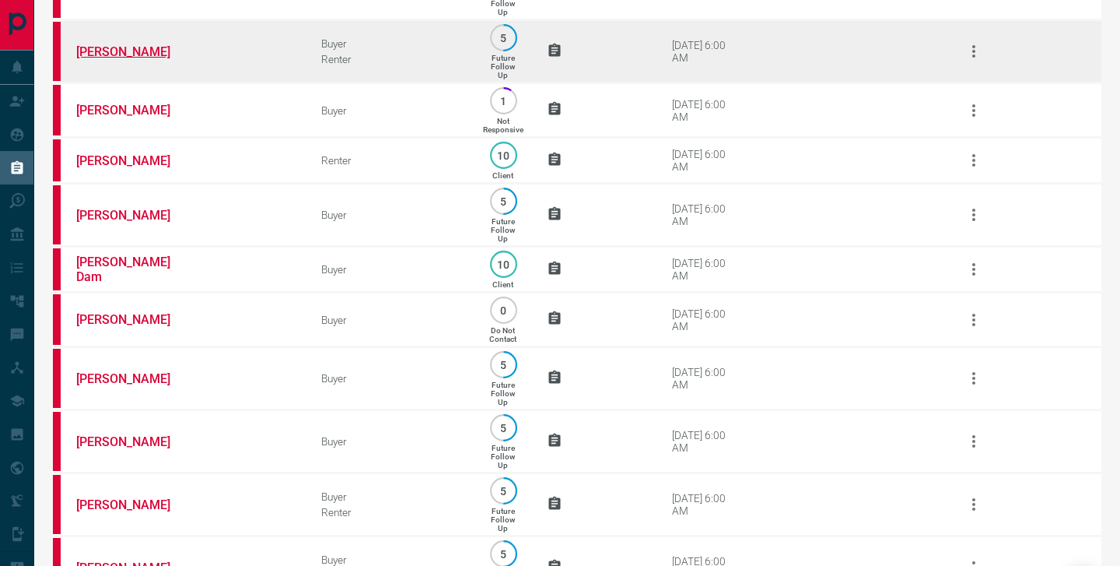
click at [125, 59] on link "[PERSON_NAME]" at bounding box center [134, 51] width 117 height 15
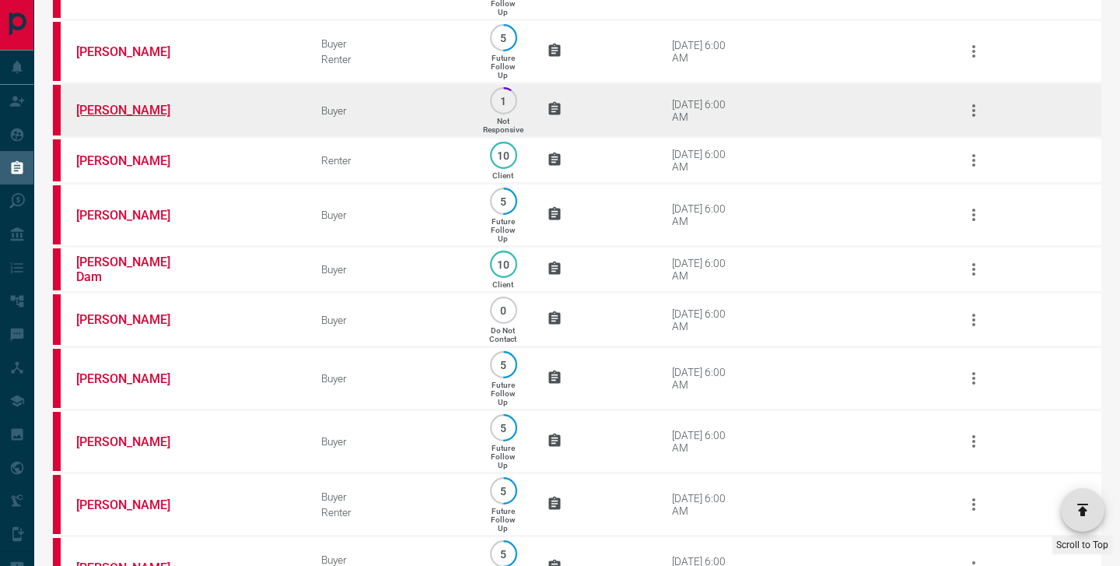
click at [123, 117] on link "[PERSON_NAME]" at bounding box center [134, 110] width 117 height 15
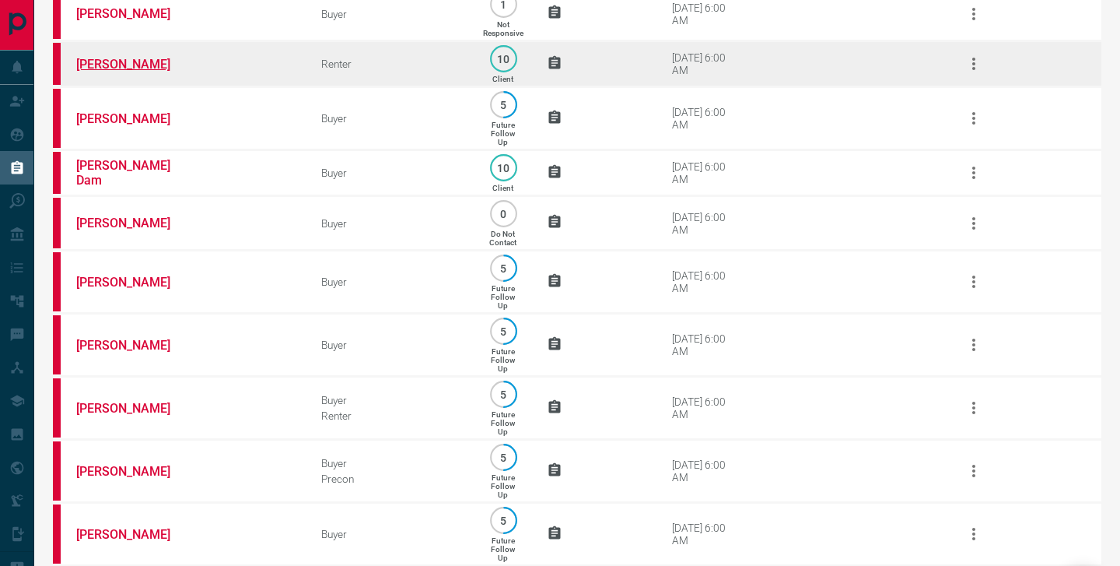
scroll to position [1093, 0]
click at [113, 71] on link "[PERSON_NAME]" at bounding box center [134, 63] width 117 height 15
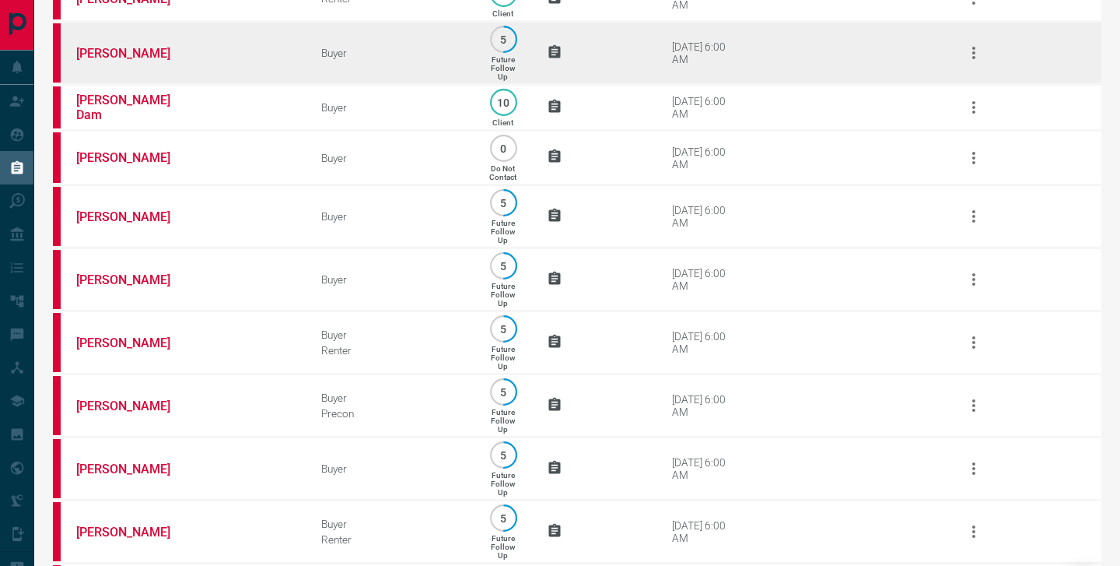
scroll to position [1154, 0]
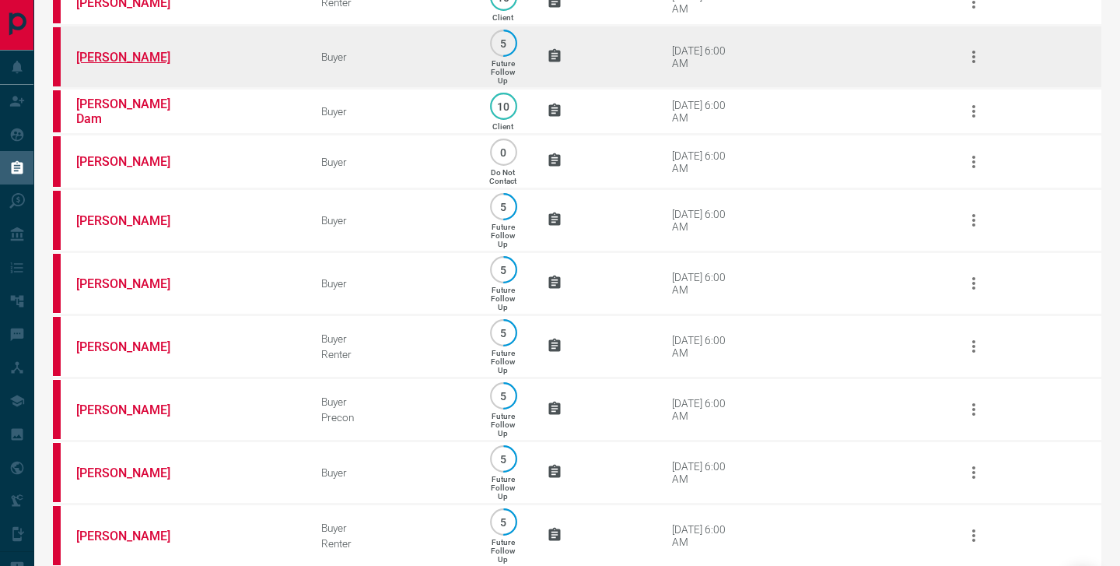
click at [118, 65] on link "[PERSON_NAME]" at bounding box center [134, 57] width 117 height 15
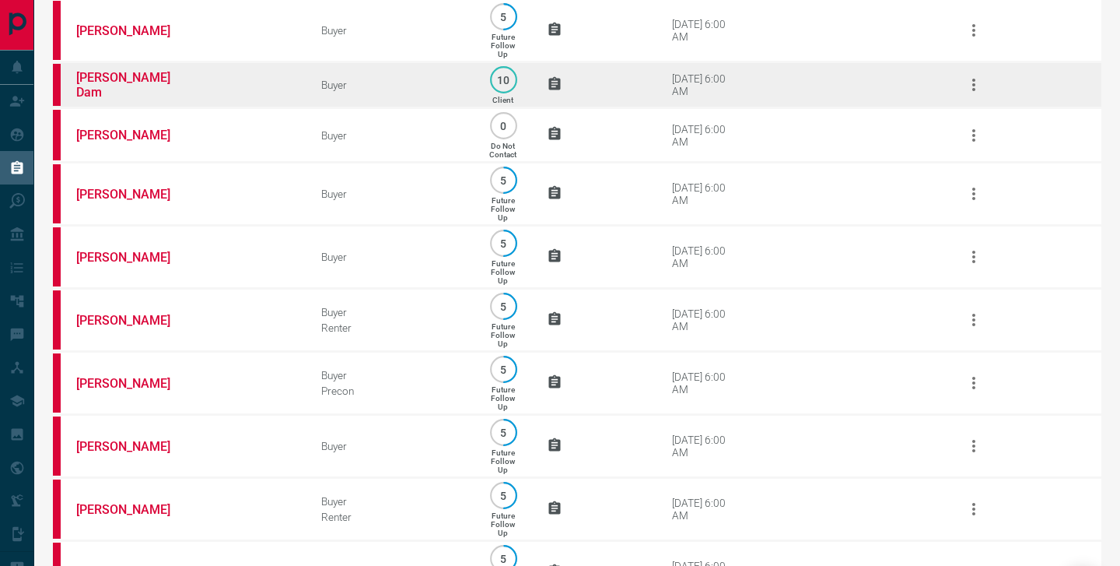
scroll to position [1176, 0]
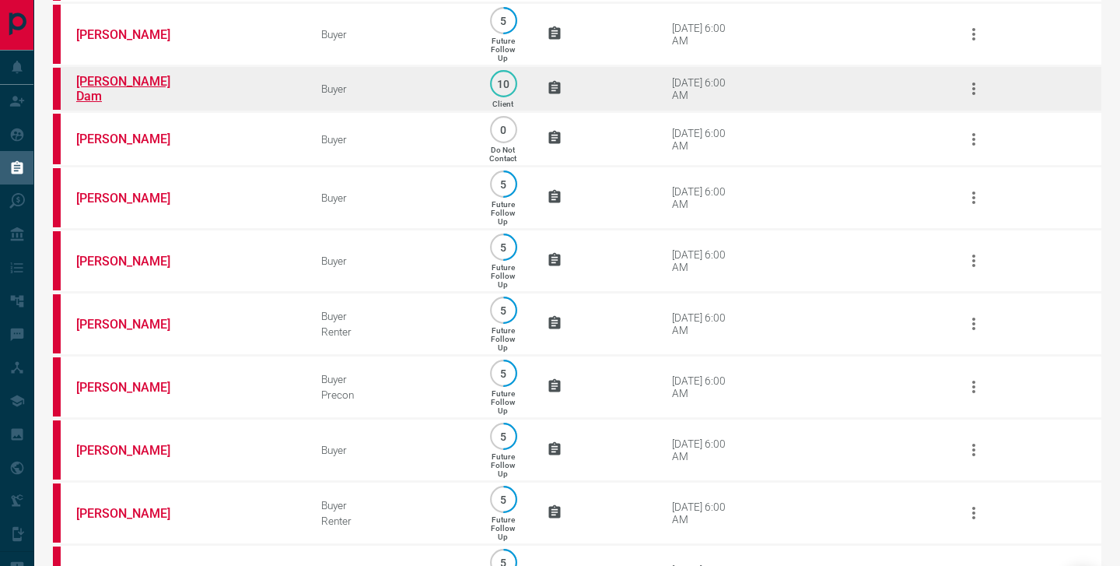
click at [110, 103] on link "[PERSON_NAME] Dam" at bounding box center [134, 89] width 117 height 30
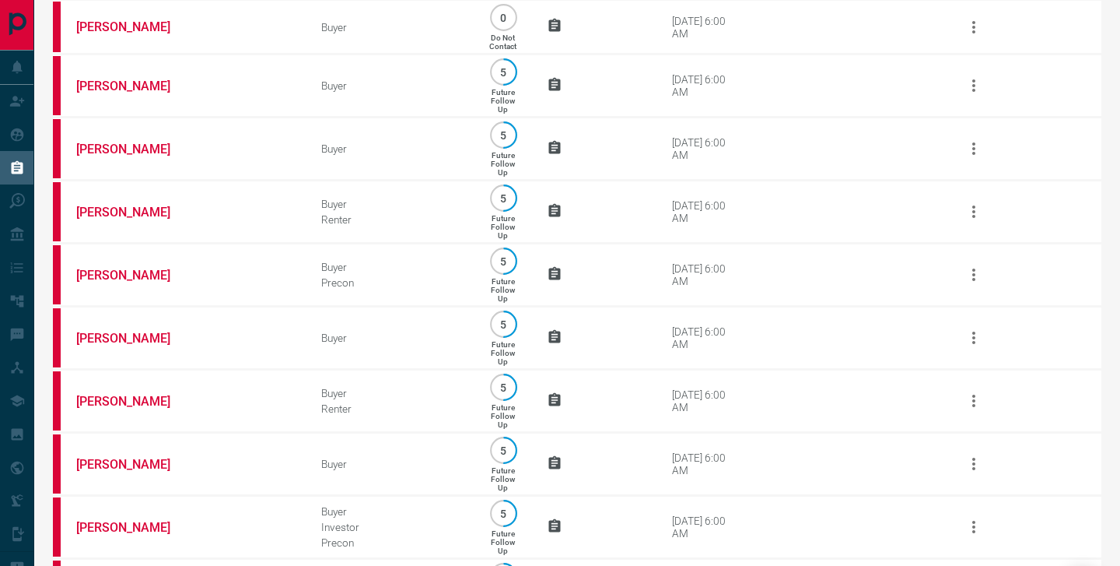
scroll to position [1294, 0]
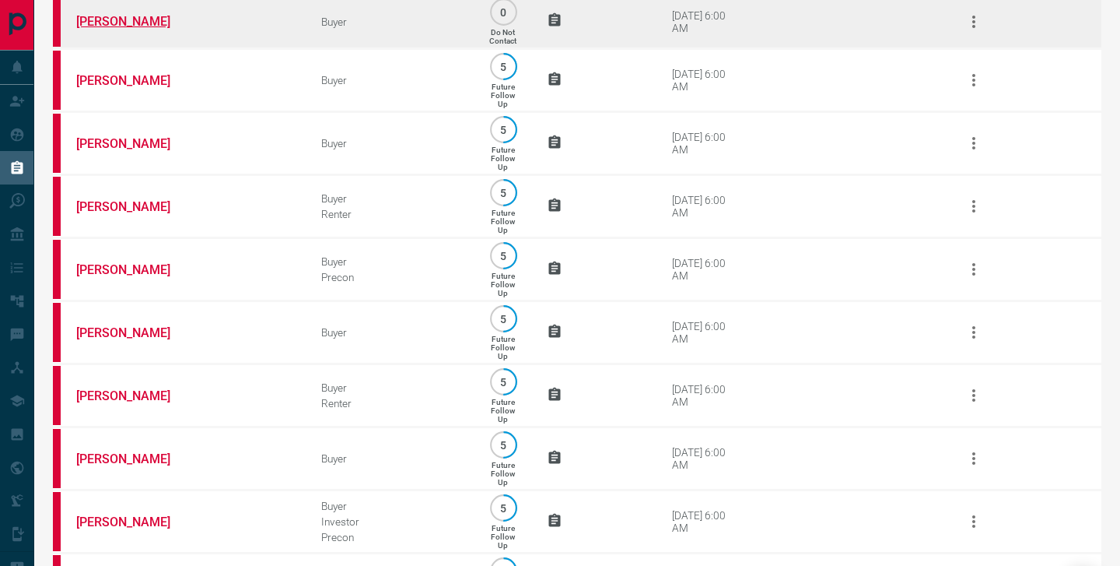
click at [114, 29] on link "[PERSON_NAME]" at bounding box center [134, 21] width 117 height 15
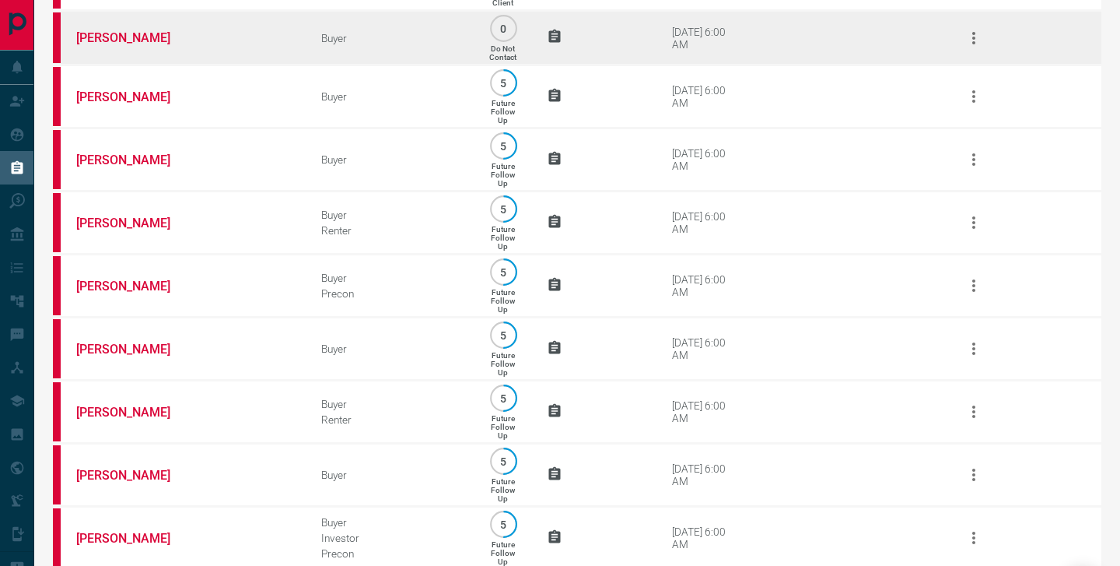
scroll to position [1277, 0]
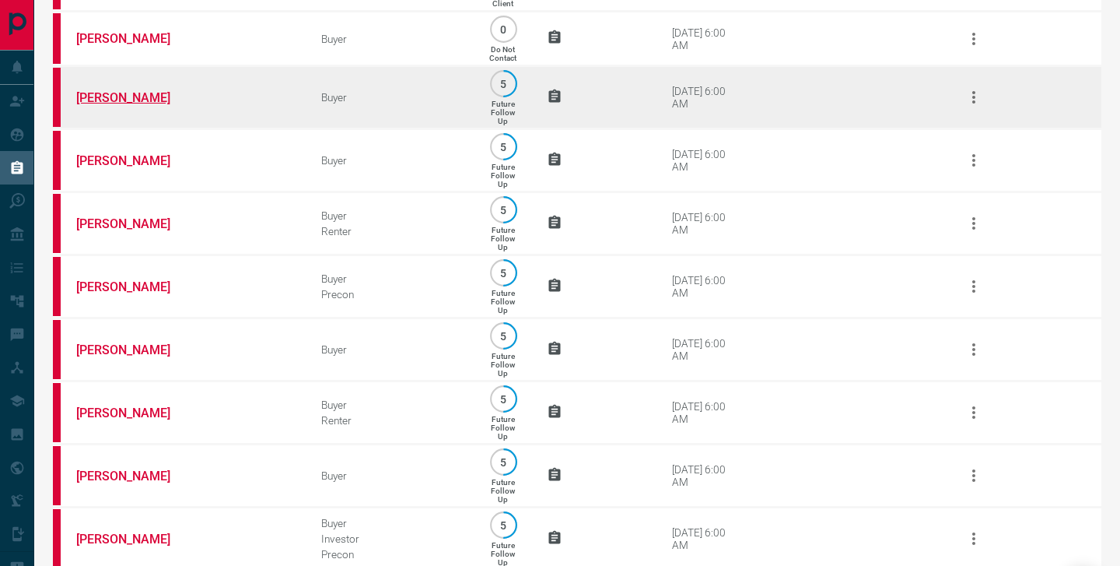
click at [106, 105] on link "[PERSON_NAME]" at bounding box center [134, 97] width 117 height 15
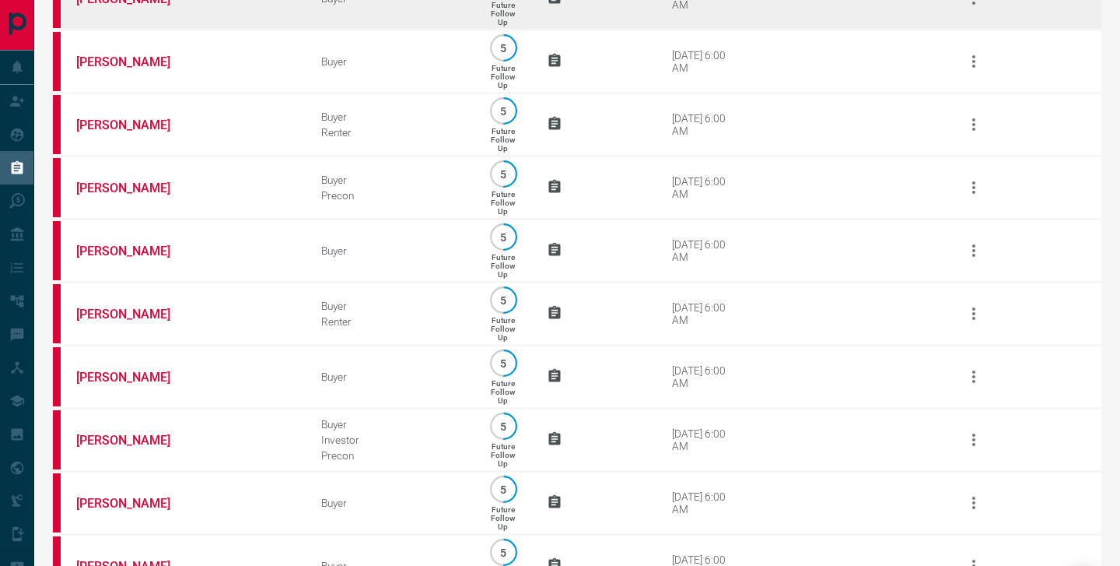
scroll to position [1376, 0]
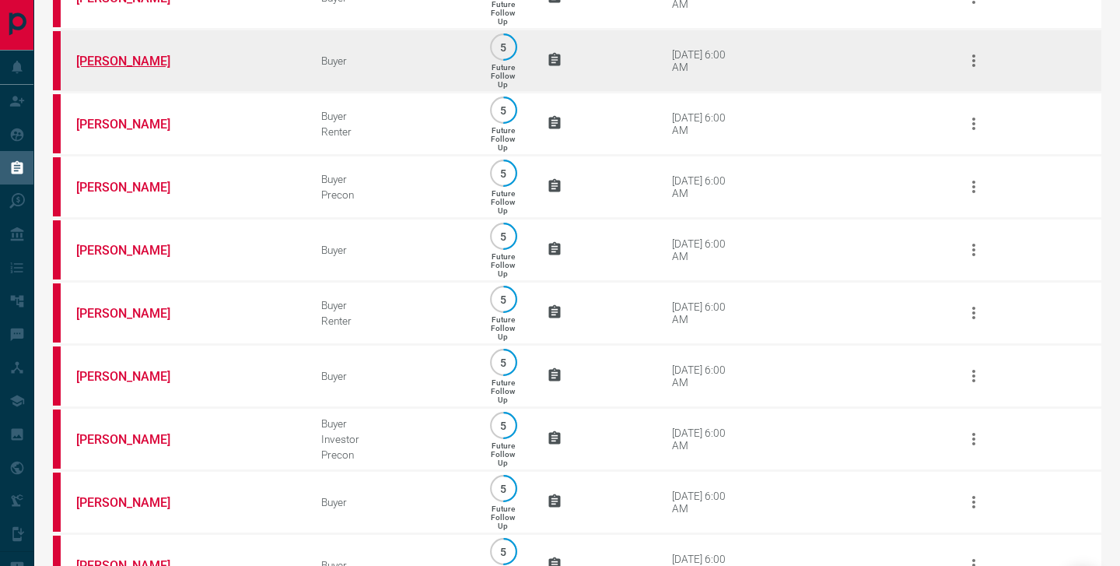
click at [109, 68] on link "[PERSON_NAME]" at bounding box center [134, 61] width 117 height 15
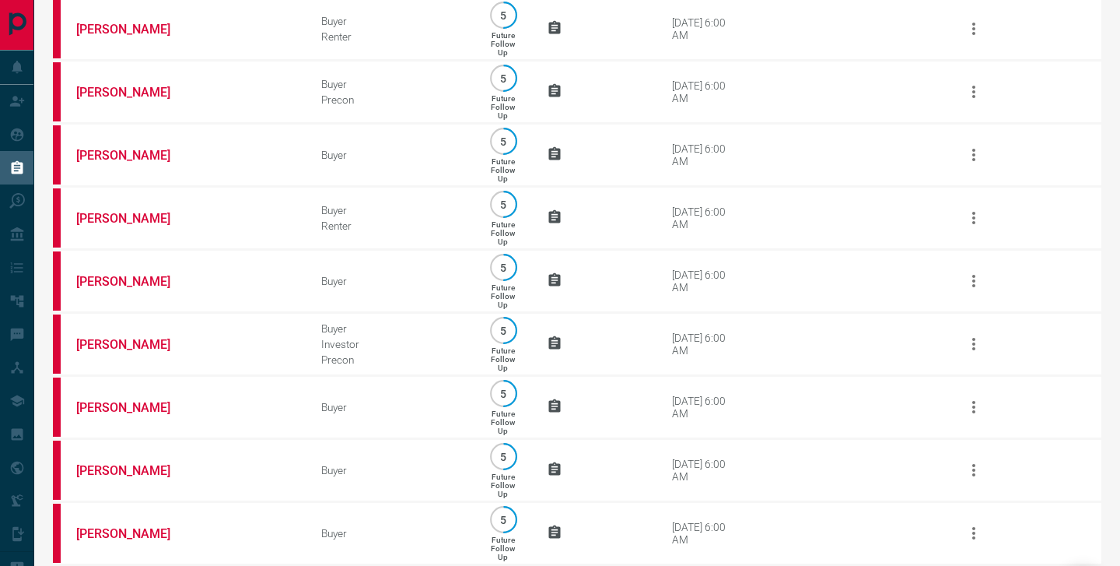
scroll to position [1472, 0]
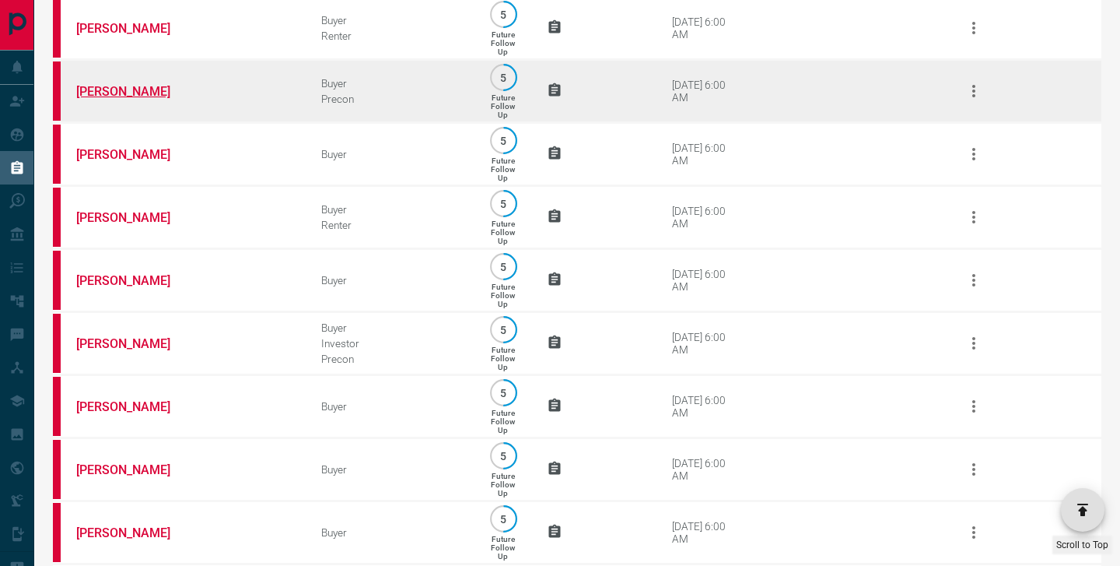
click at [106, 99] on link "[PERSON_NAME]" at bounding box center [134, 91] width 117 height 15
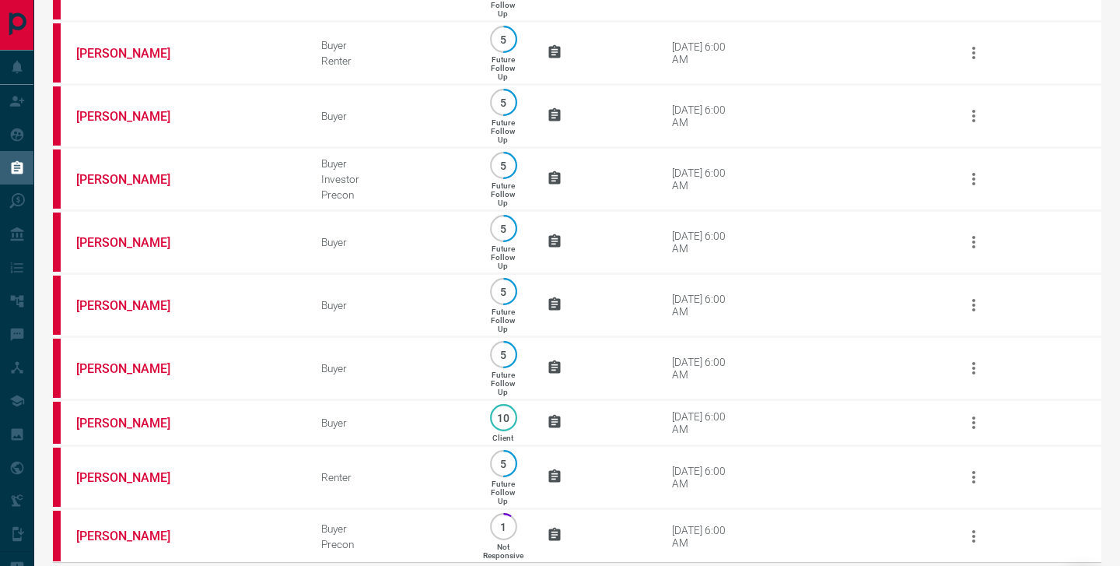
scroll to position [1589, 0]
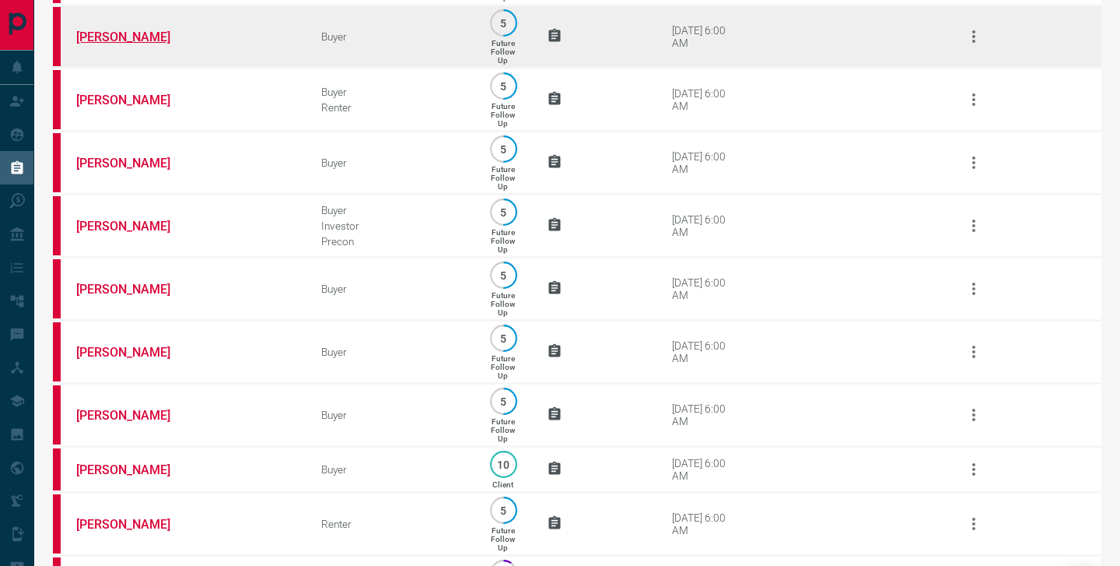
click at [148, 44] on link "[PERSON_NAME]" at bounding box center [134, 37] width 117 height 15
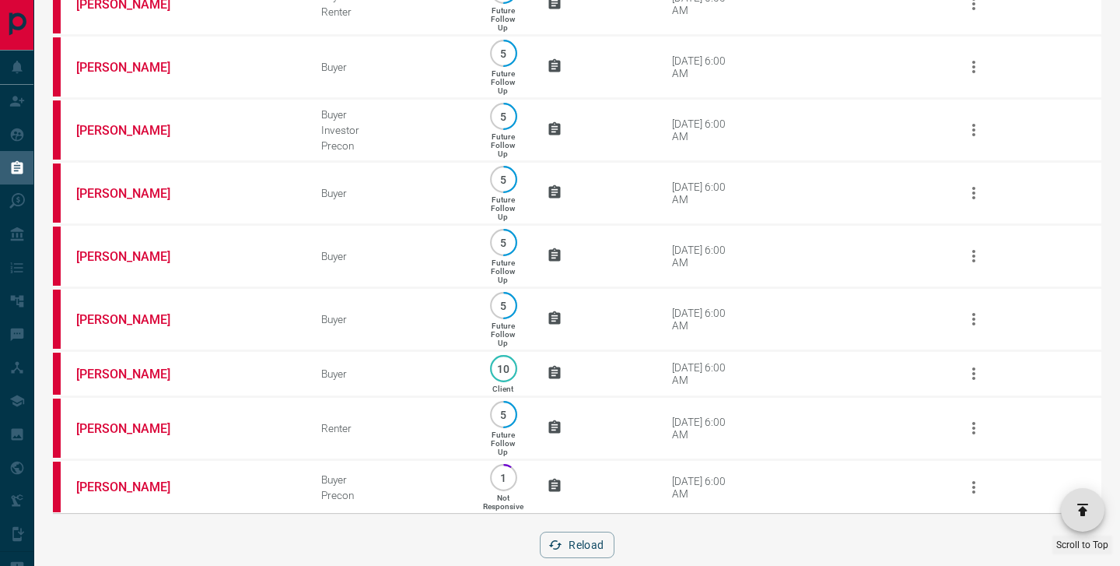
scroll to position [1698, 0]
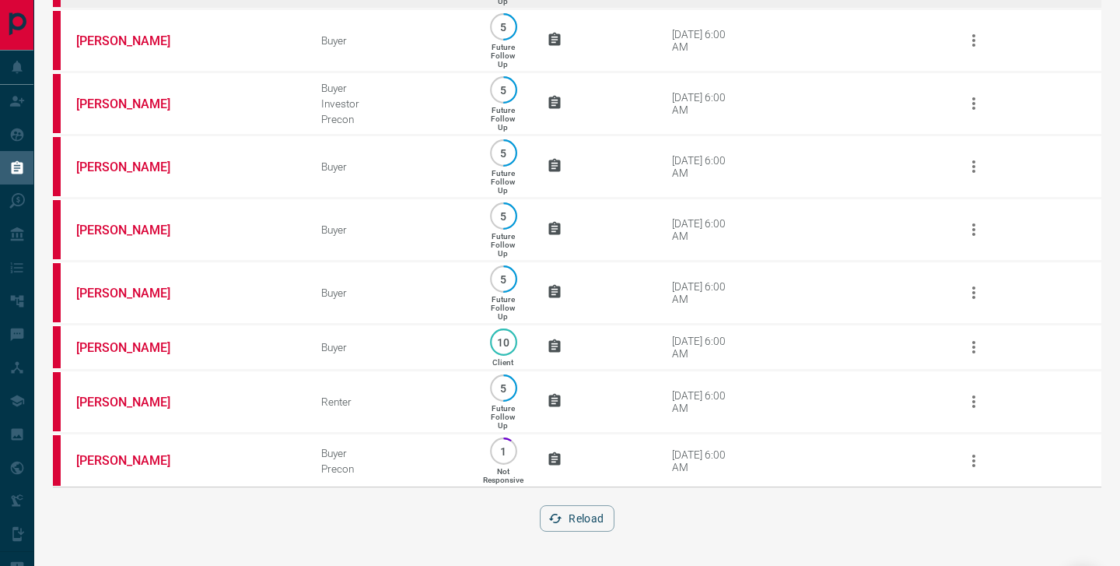
scroll to position [1766, 0]
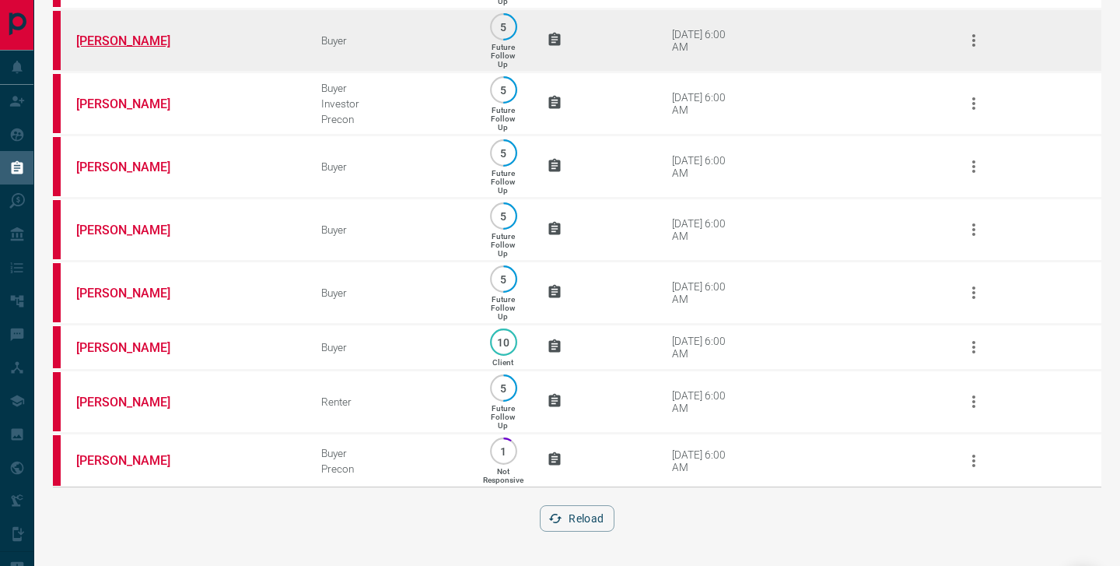
click at [117, 40] on link "[PERSON_NAME]" at bounding box center [134, 40] width 117 height 15
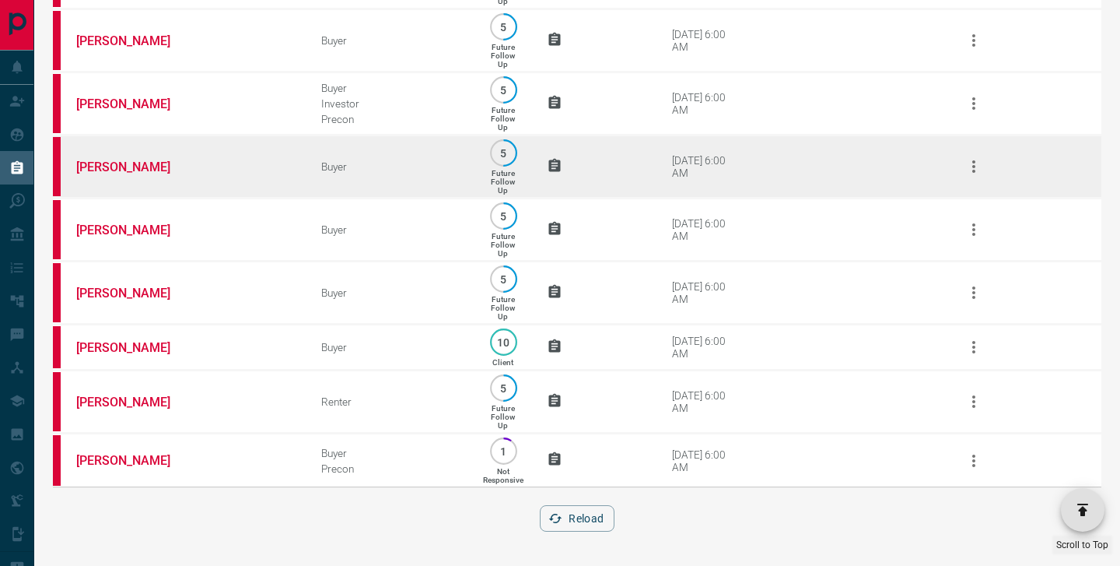
scroll to position [1781, 0]
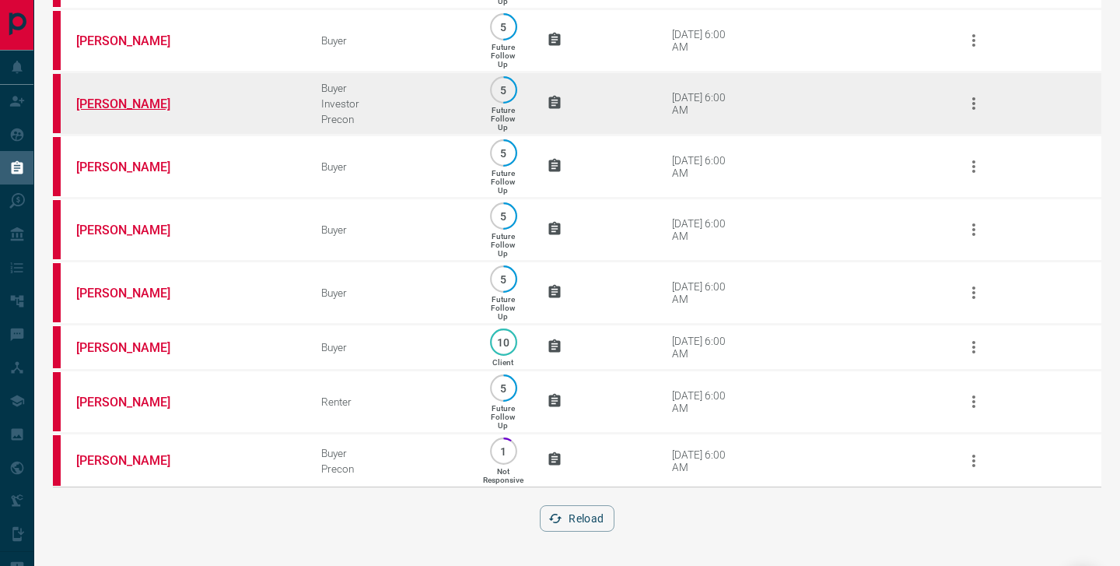
click at [120, 96] on link "[PERSON_NAME]" at bounding box center [134, 103] width 117 height 15
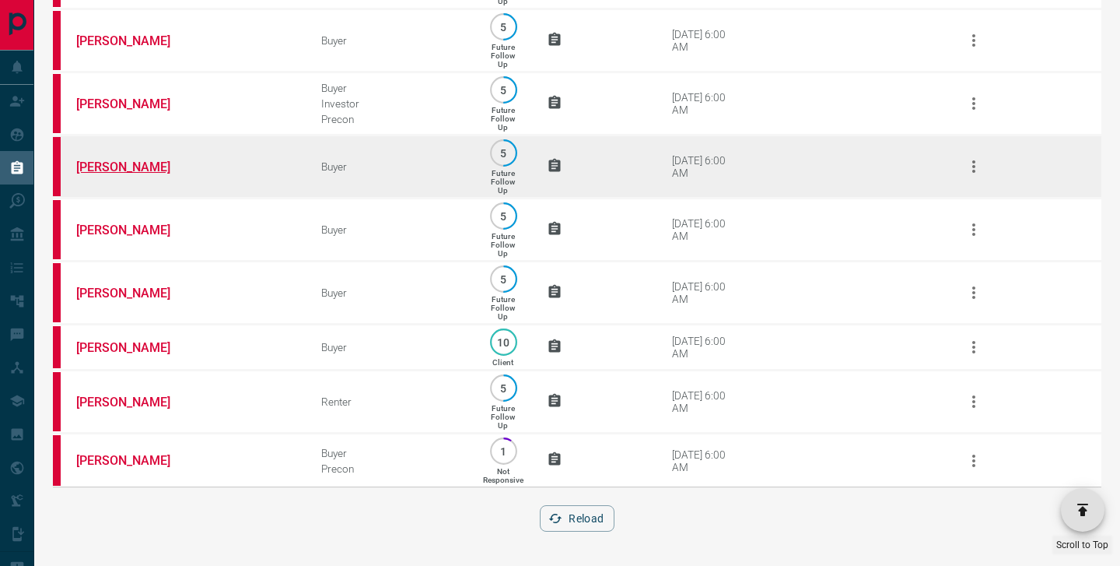
click at [114, 159] on link "[PERSON_NAME]" at bounding box center [134, 166] width 117 height 15
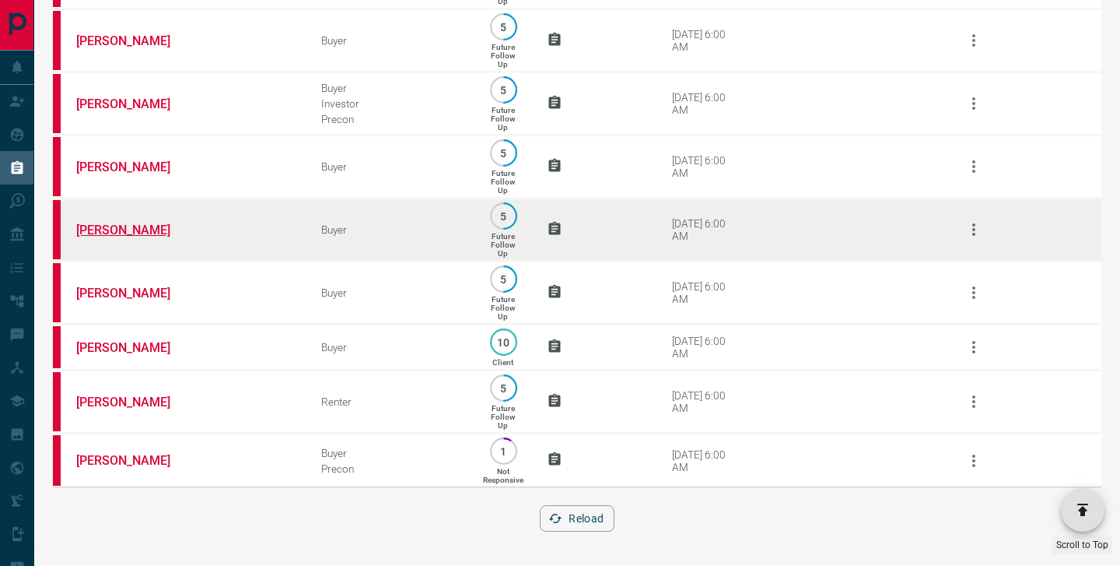
click at [110, 222] on link "[PERSON_NAME]" at bounding box center [134, 229] width 117 height 15
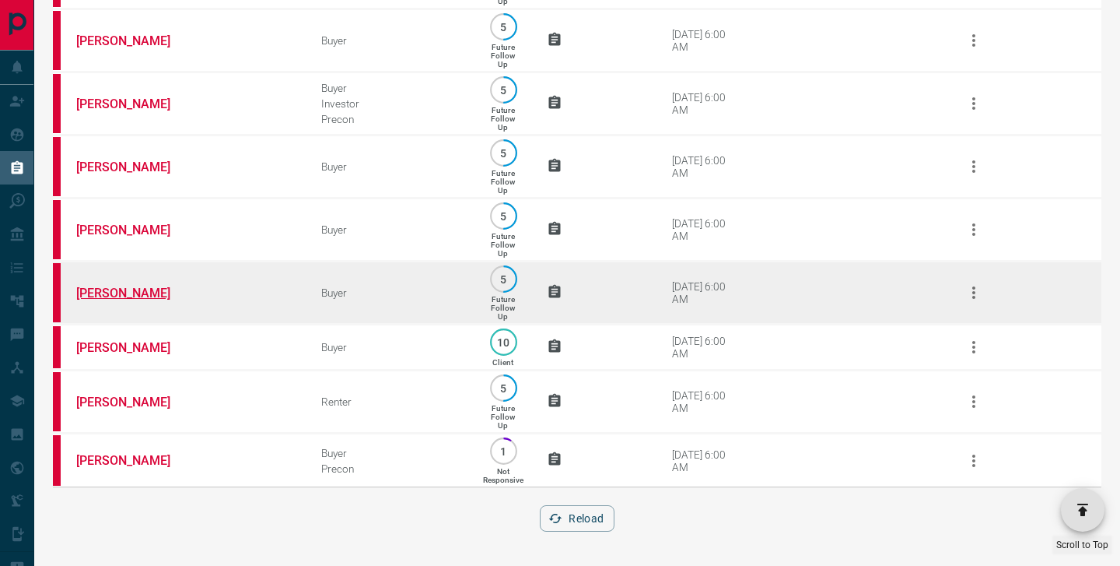
click at [128, 285] on link "[PERSON_NAME]" at bounding box center [134, 292] width 117 height 15
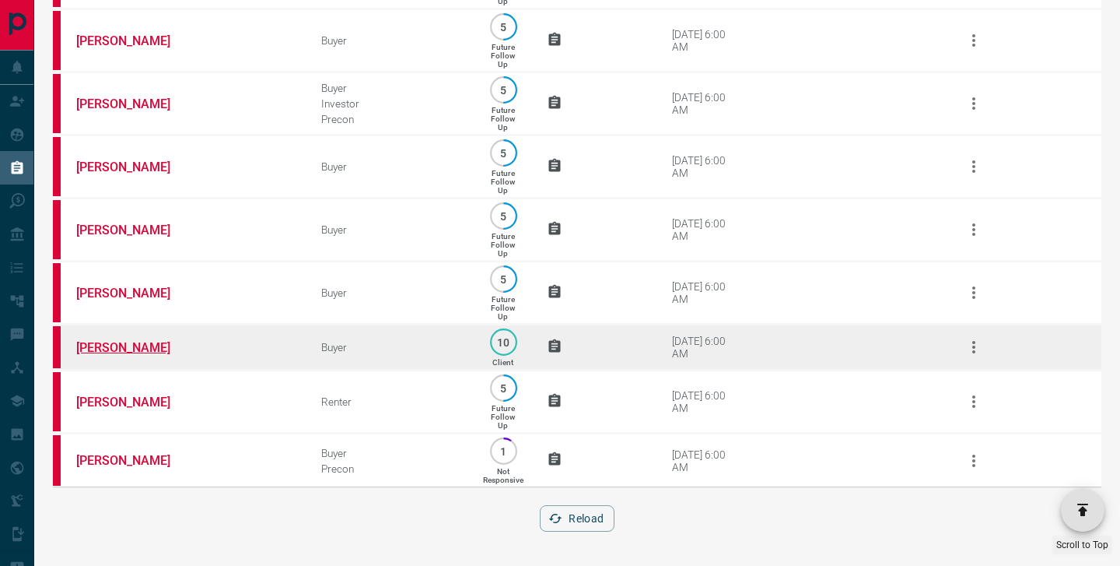
click at [126, 345] on link "[PERSON_NAME]" at bounding box center [134, 347] width 117 height 15
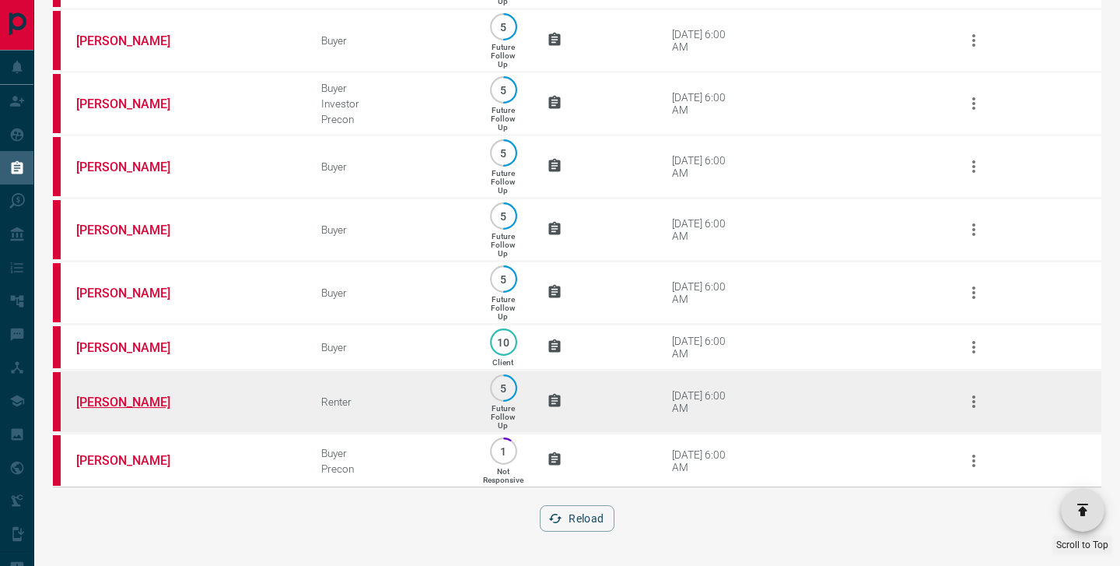
click at [124, 397] on link "[PERSON_NAME]" at bounding box center [134, 401] width 117 height 15
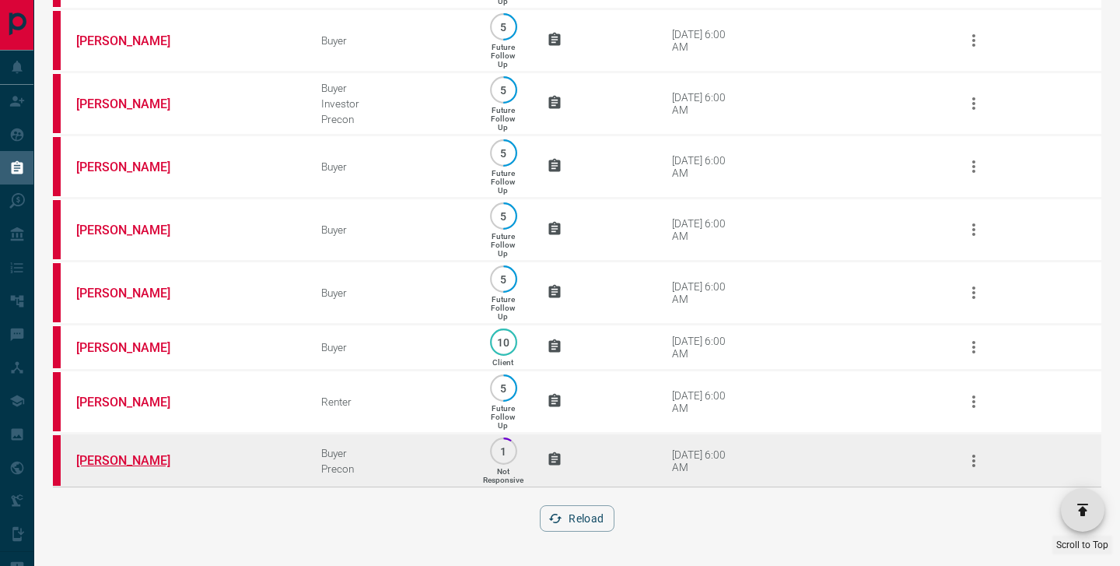
click at [119, 455] on link "[PERSON_NAME]" at bounding box center [134, 460] width 117 height 15
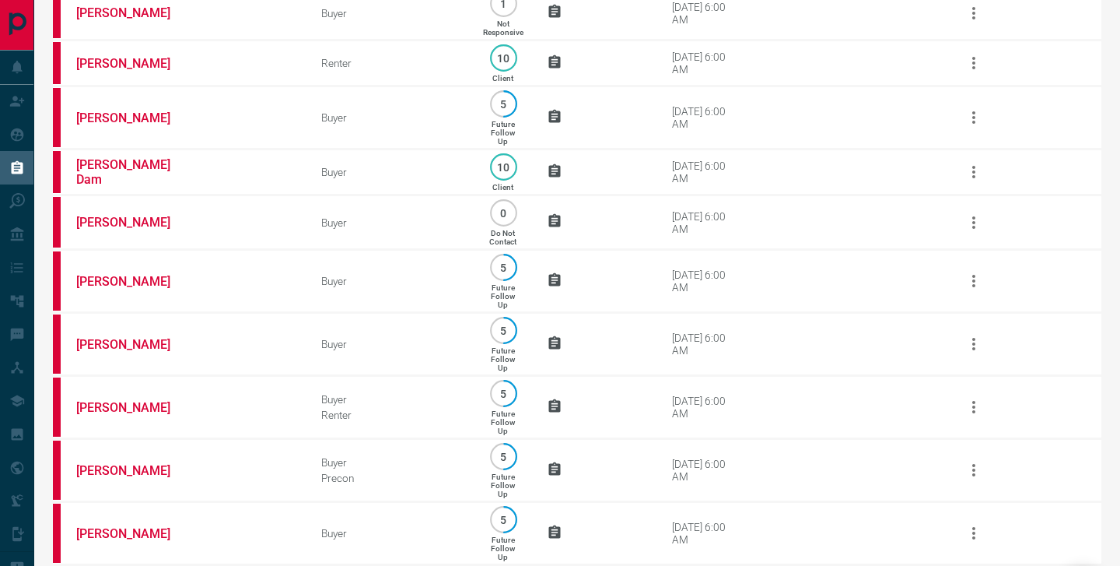
scroll to position [0, 0]
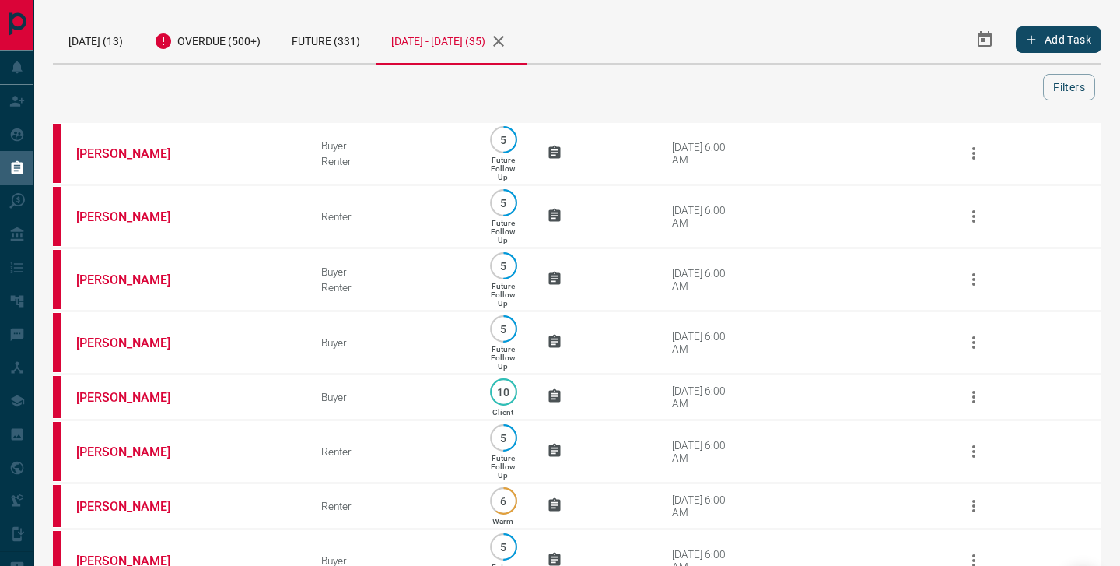
click at [985, 40] on icon "Select Date Range" at bounding box center [985, 39] width 19 height 19
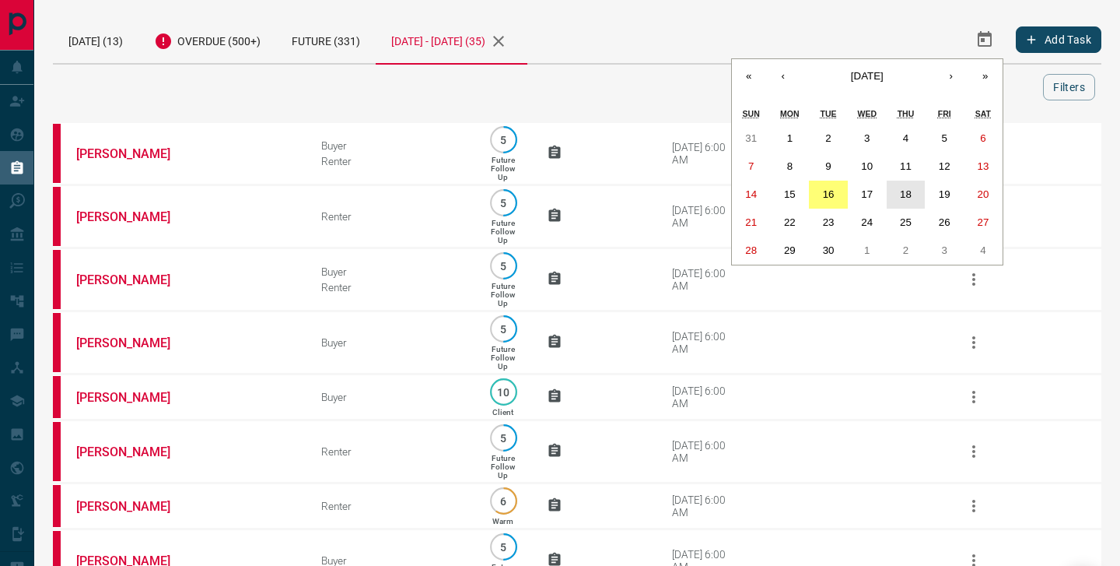
click at [906, 189] on abbr "18" at bounding box center [906, 194] width 12 height 12
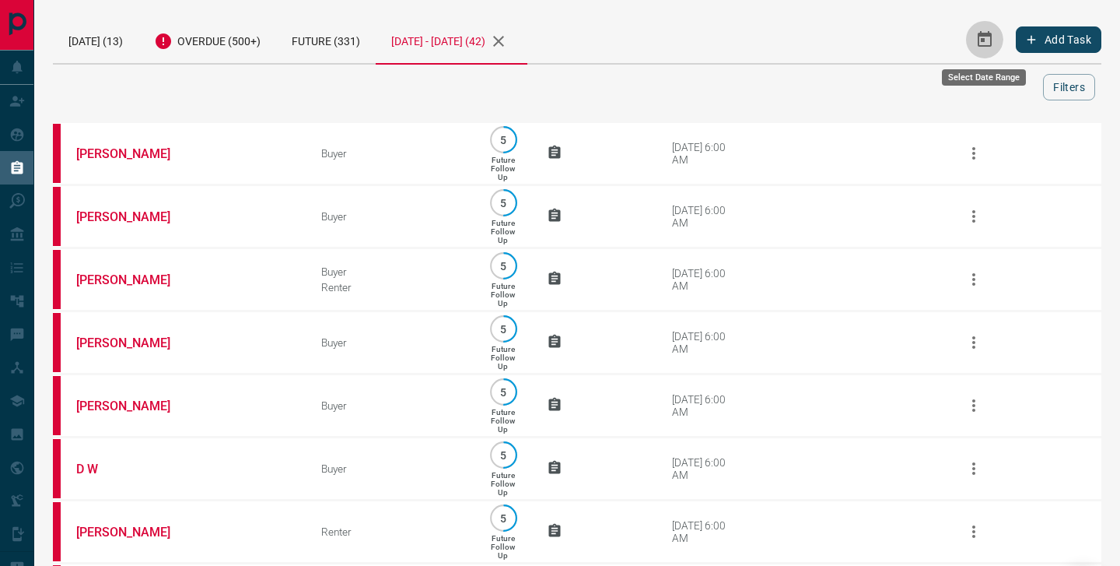
click at [990, 35] on icon "Select Date Range" at bounding box center [985, 39] width 14 height 16
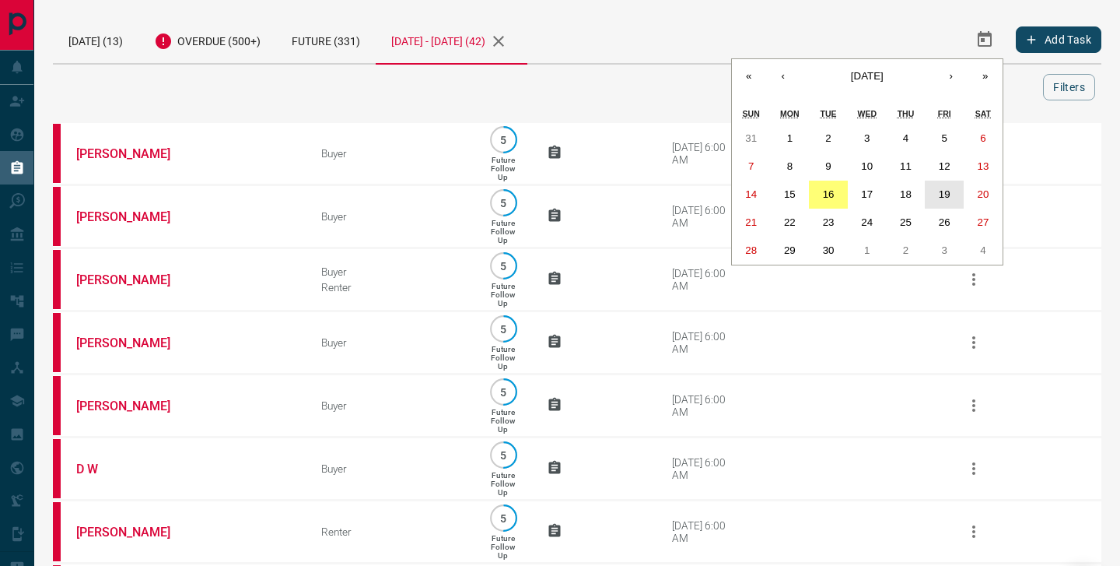
click at [947, 195] on abbr "19" at bounding box center [945, 194] width 12 height 12
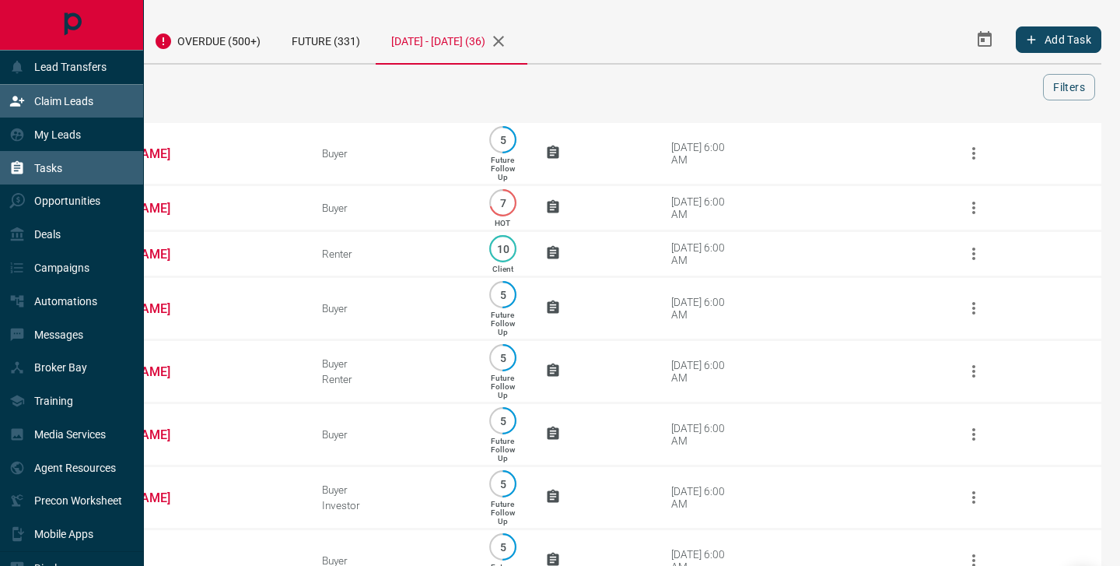
click at [52, 100] on p "Claim Leads" at bounding box center [63, 101] width 59 height 12
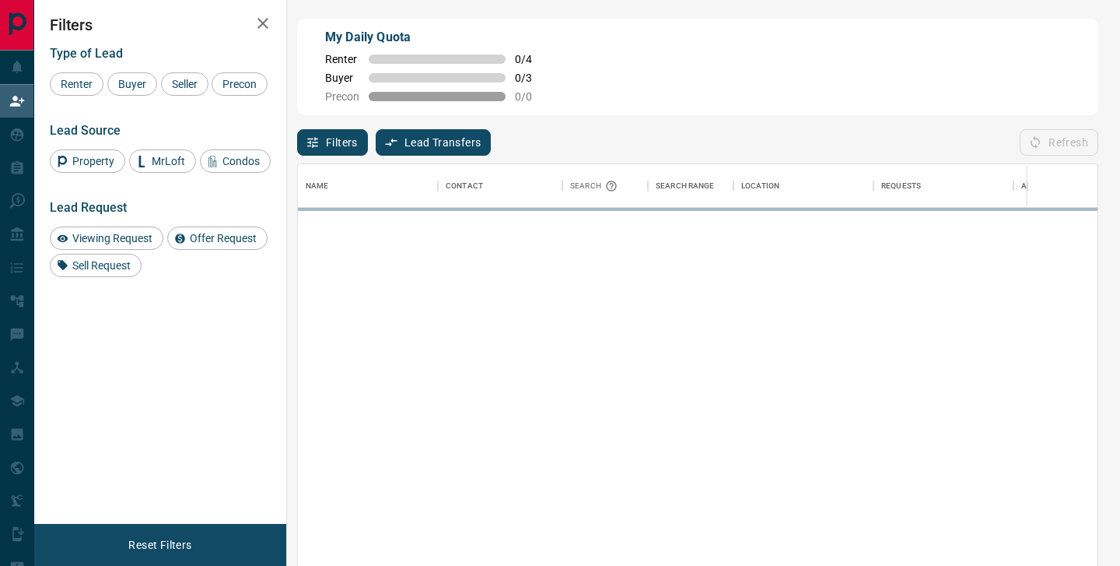
scroll to position [427, 800]
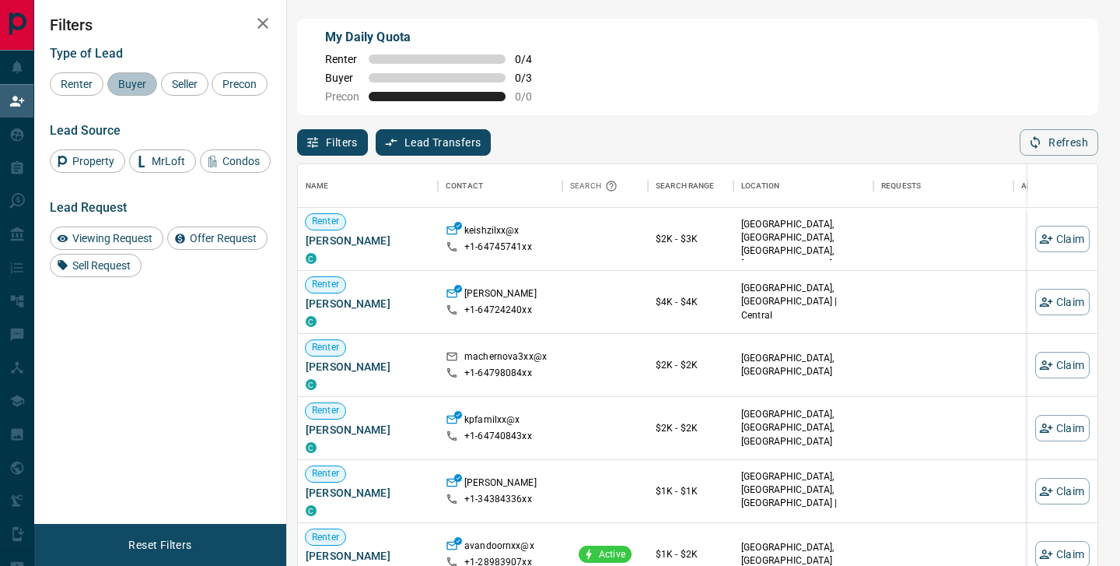
click at [147, 82] on span "Buyer" at bounding box center [132, 84] width 39 height 12
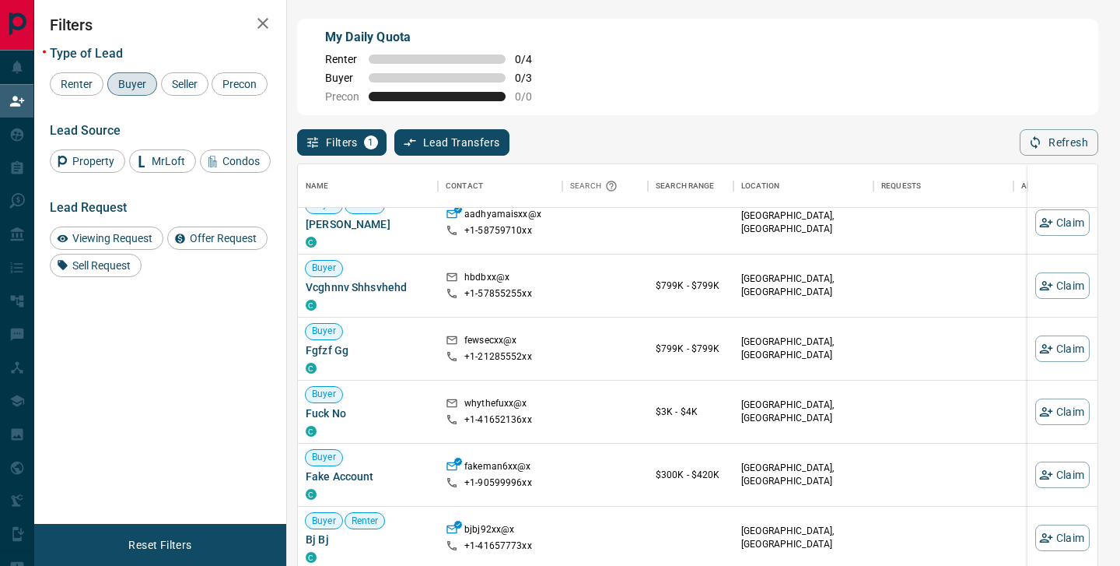
scroll to position [0, 0]
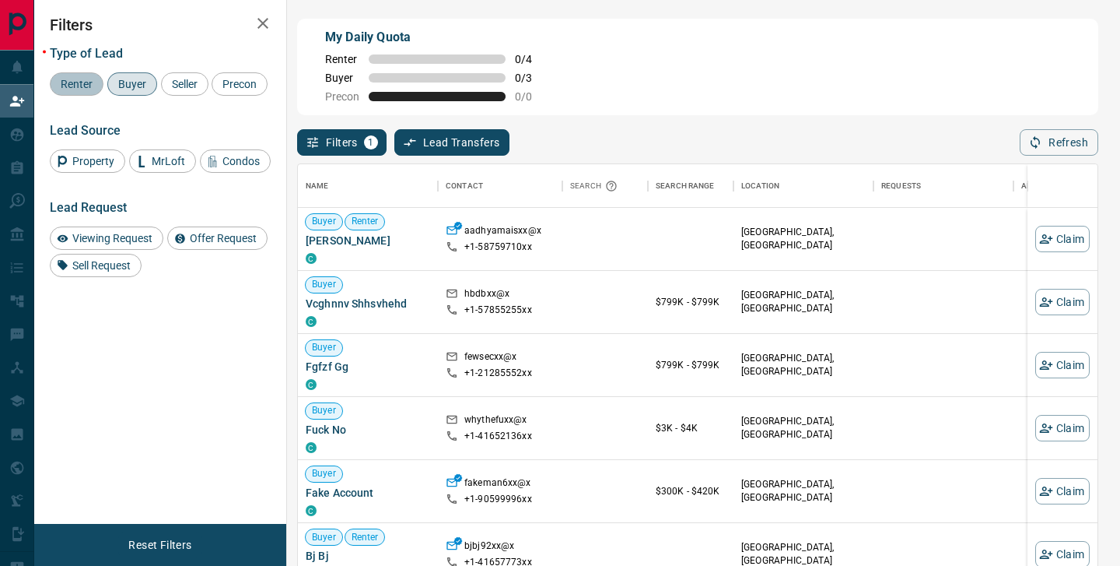
click at [91, 81] on span "Renter" at bounding box center [76, 84] width 43 height 12
click at [125, 86] on span "Buyer" at bounding box center [132, 84] width 39 height 12
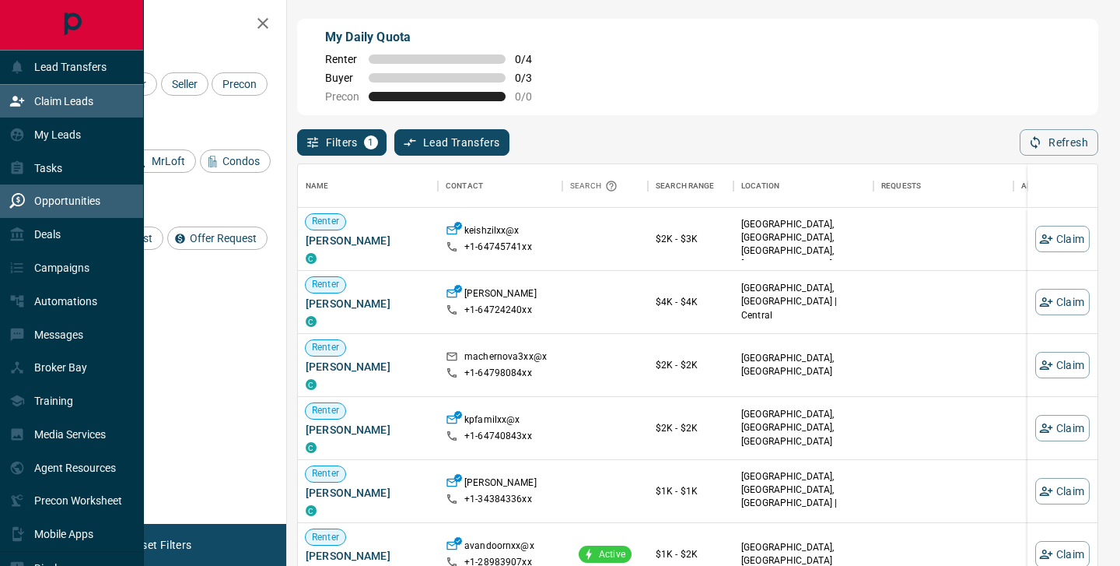
scroll to position [427, 800]
click at [59, 104] on p "Claim Leads" at bounding box center [63, 101] width 59 height 12
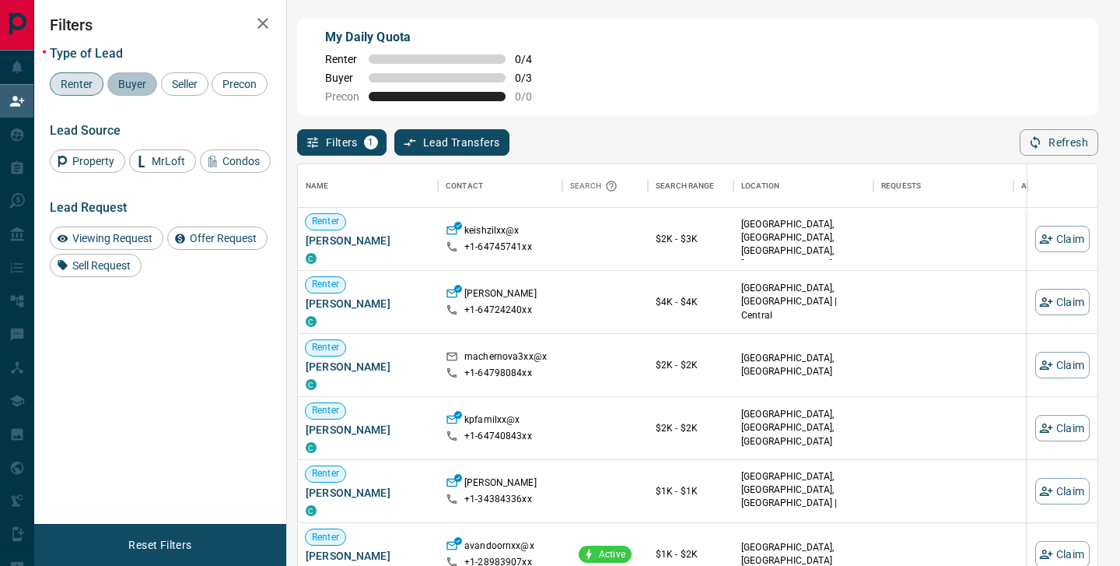
click at [138, 80] on span "Buyer" at bounding box center [132, 84] width 39 height 12
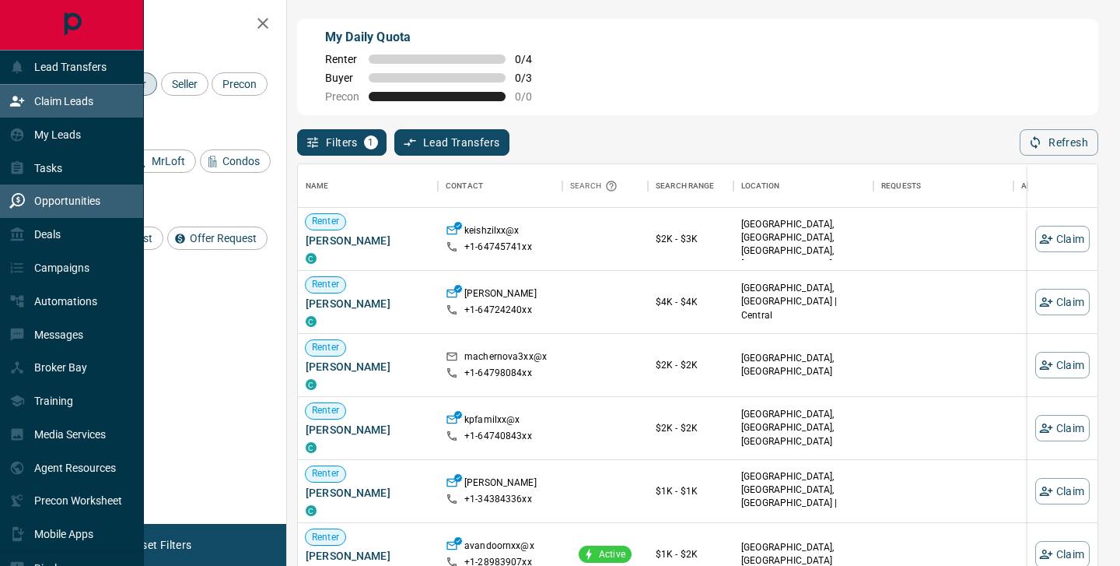
click at [47, 198] on p "Opportunities" at bounding box center [67, 200] width 66 height 12
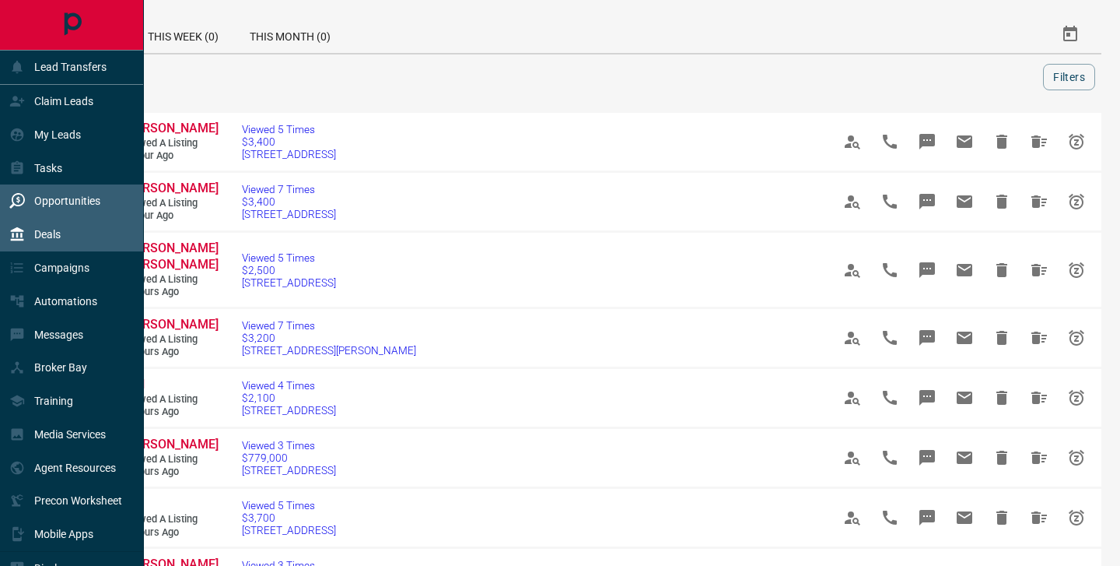
click at [44, 234] on p "Deals" at bounding box center [47, 234] width 26 height 12
